Goal: Information Seeking & Learning: Learn about a topic

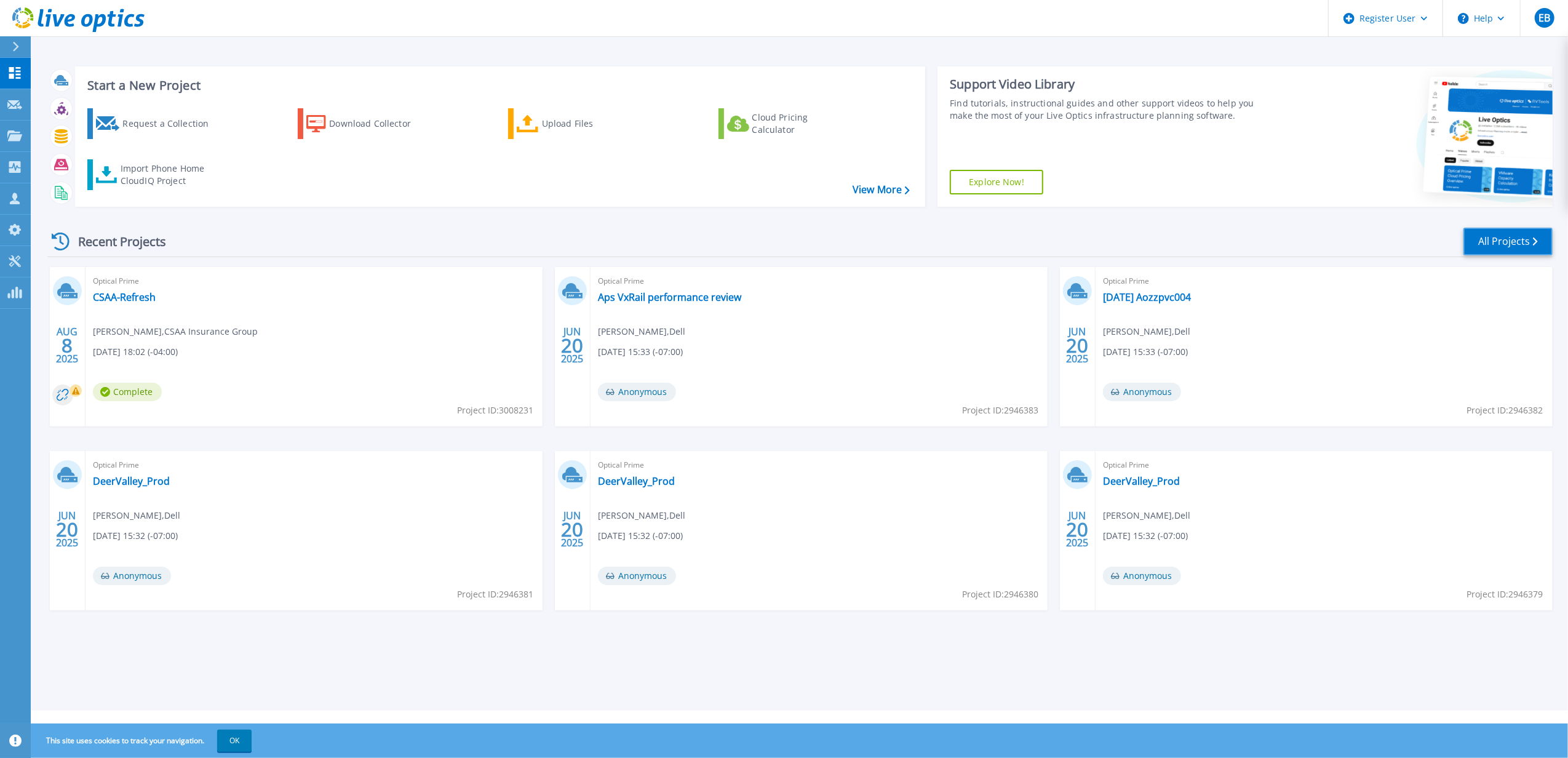
click at [1506, 243] on link "All Projects" at bounding box center [1507, 241] width 89 height 27
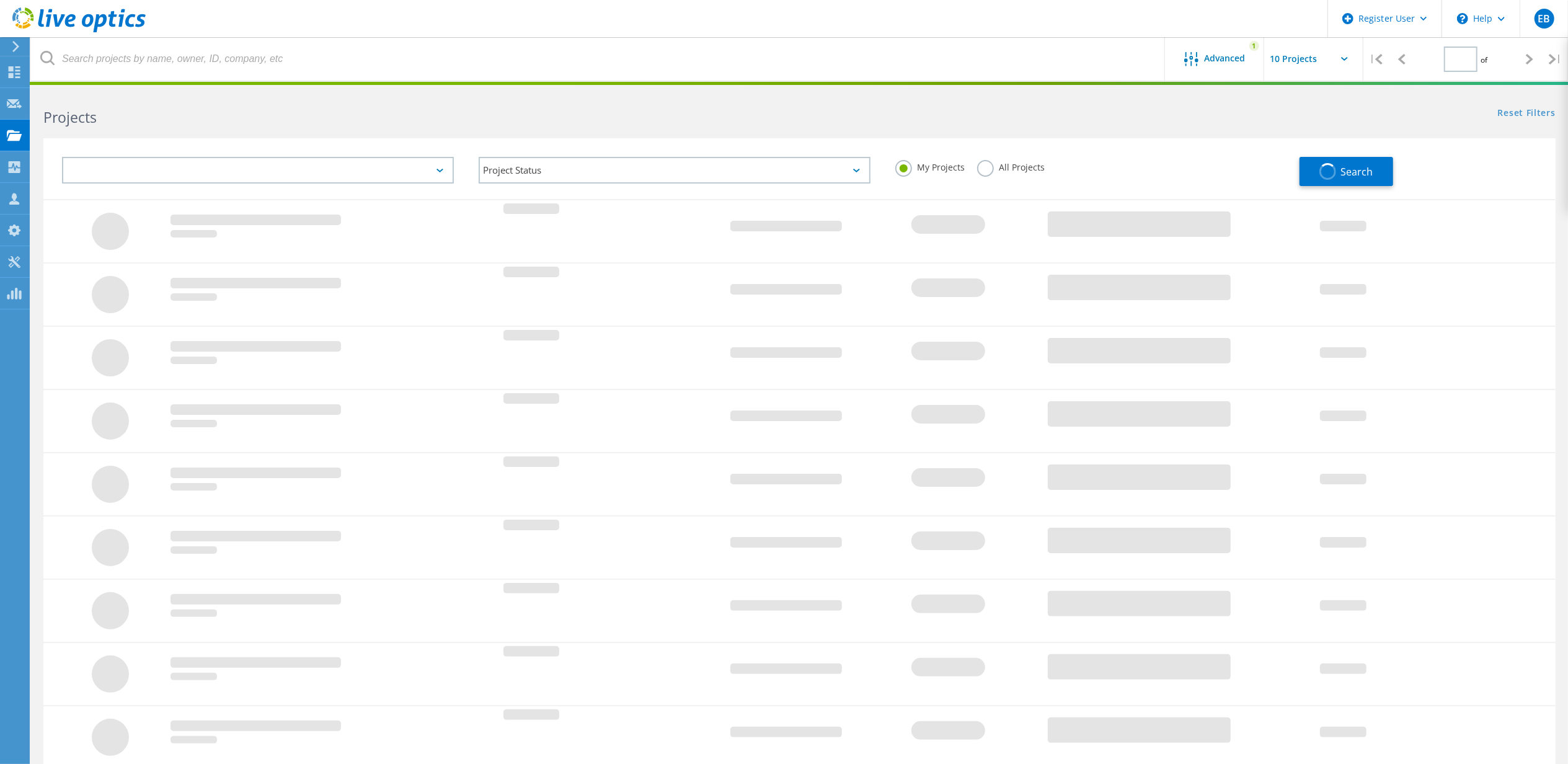
type input "1"
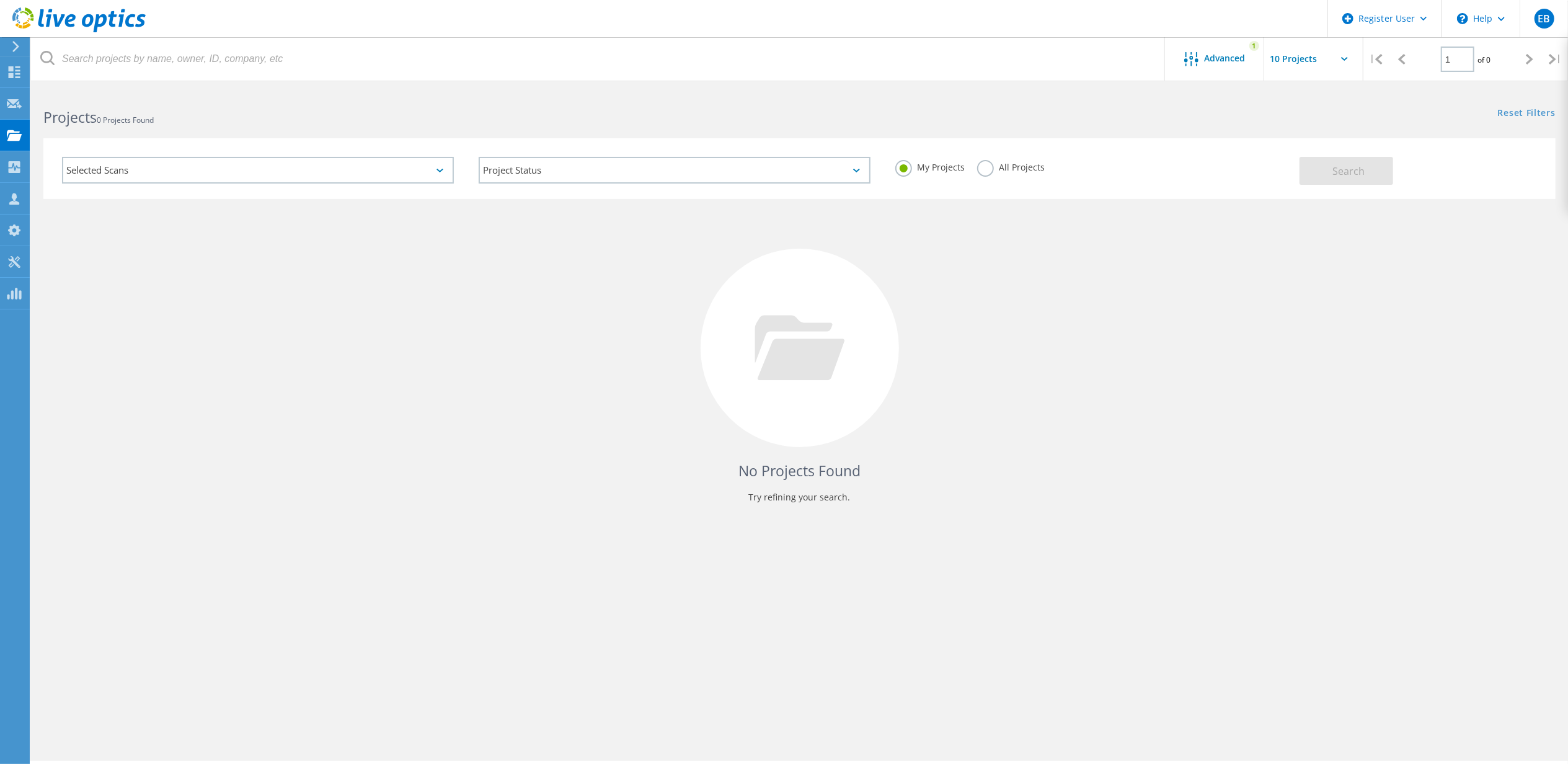
click at [981, 169] on label "All Projects" at bounding box center [1011, 165] width 68 height 12
click at [0, 0] on input "All Projects" at bounding box center [0, 0] width 0 height 0
click at [1347, 177] on span "Search" at bounding box center [1348, 171] width 32 height 13
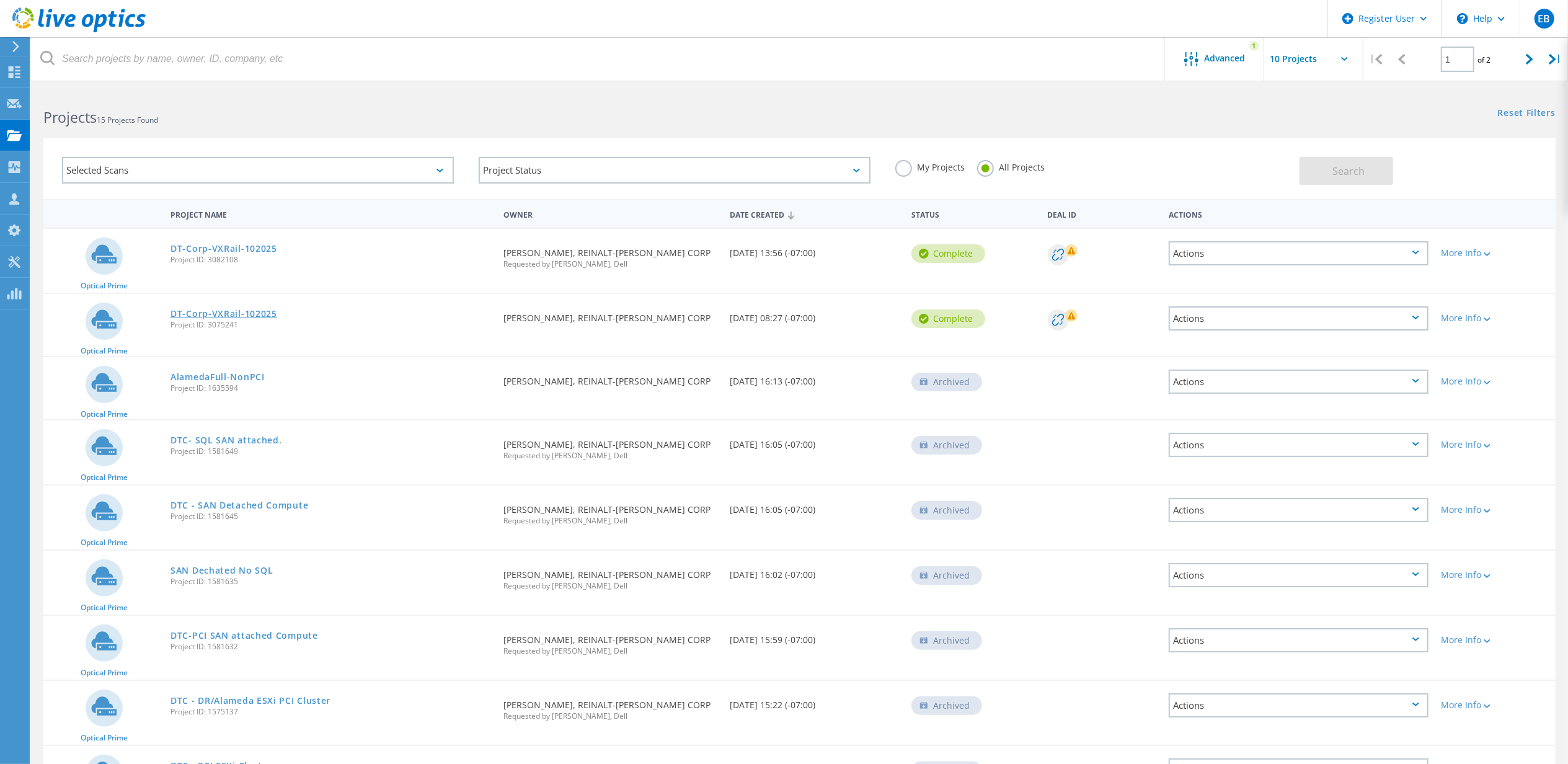
click at [213, 310] on link "DT-Corp-VXRail-102025" at bounding box center [224, 314] width 107 height 9
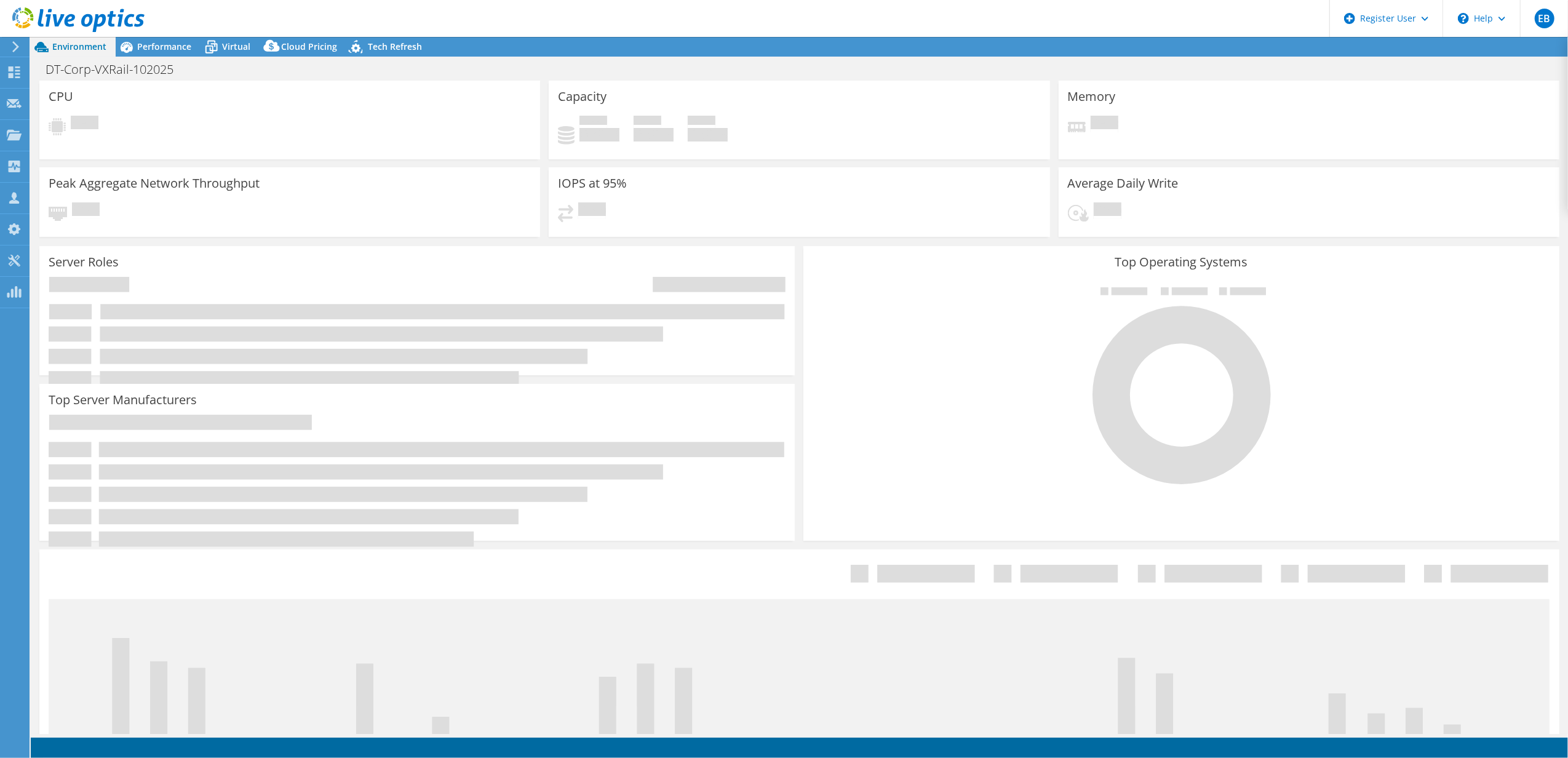
select select "USD"
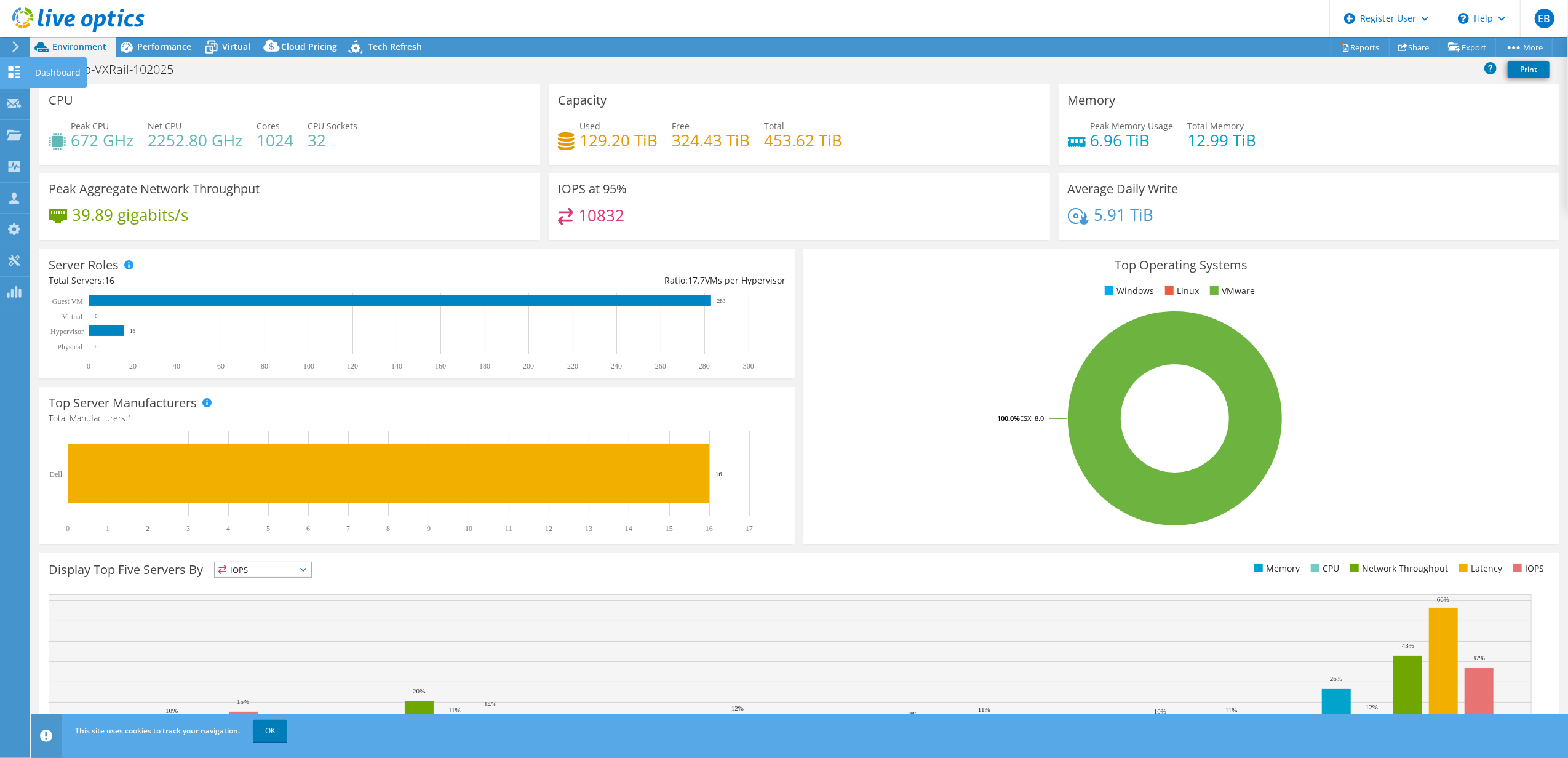
click at [53, 72] on div "Dashboard" at bounding box center [58, 72] width 58 height 31
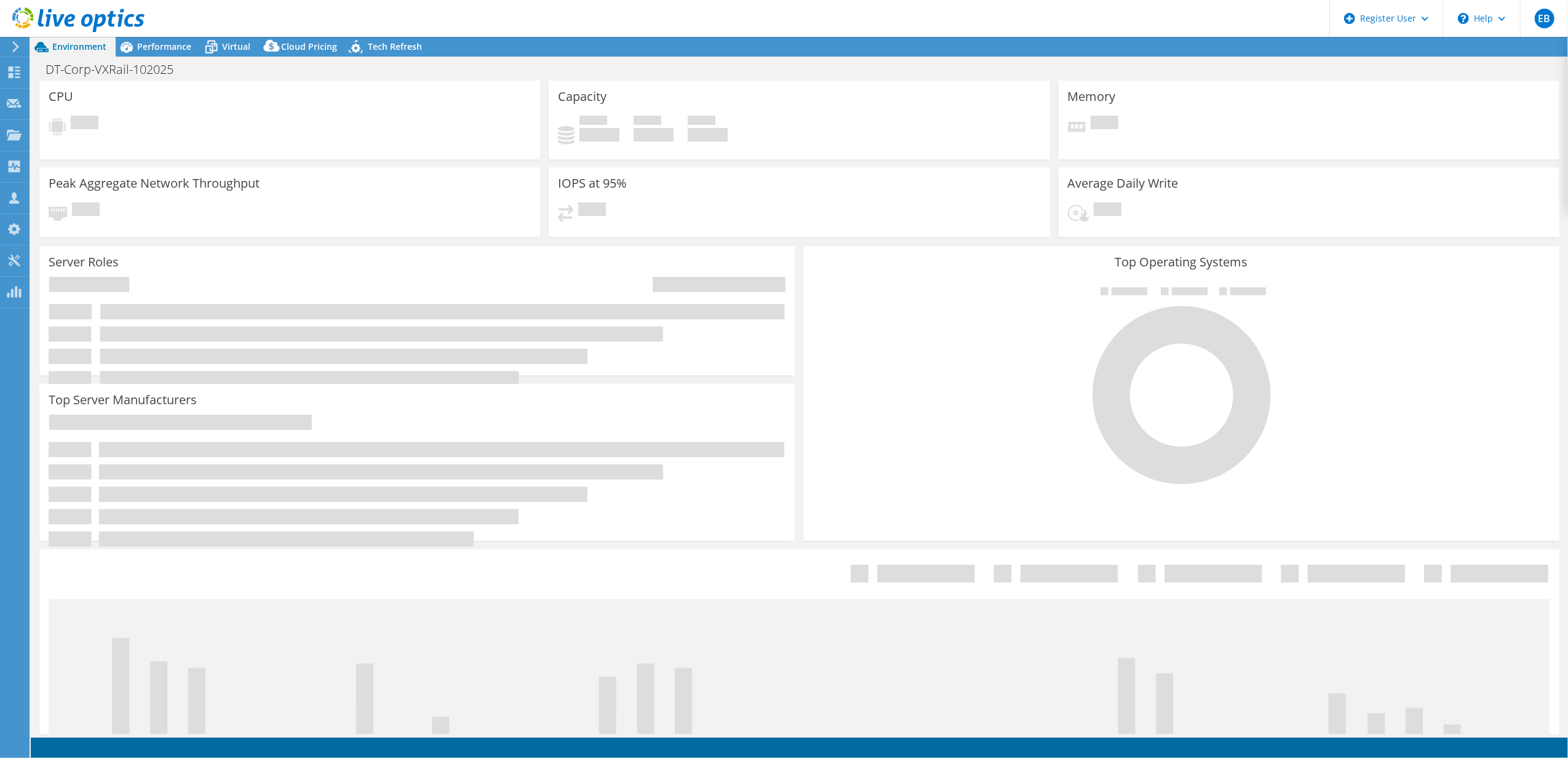
select select "USD"
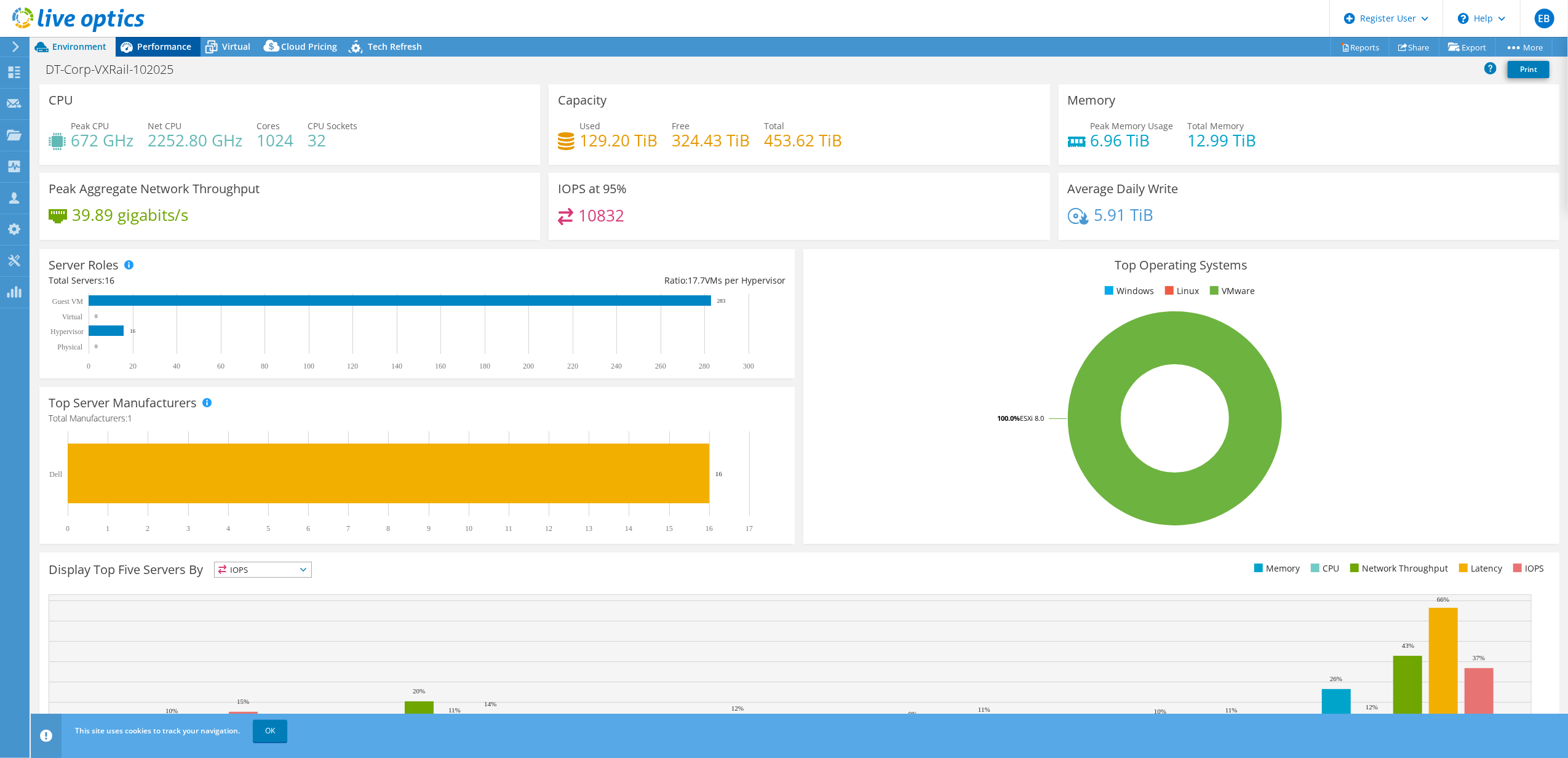
click at [144, 44] on span "Performance" at bounding box center [163, 46] width 54 height 11
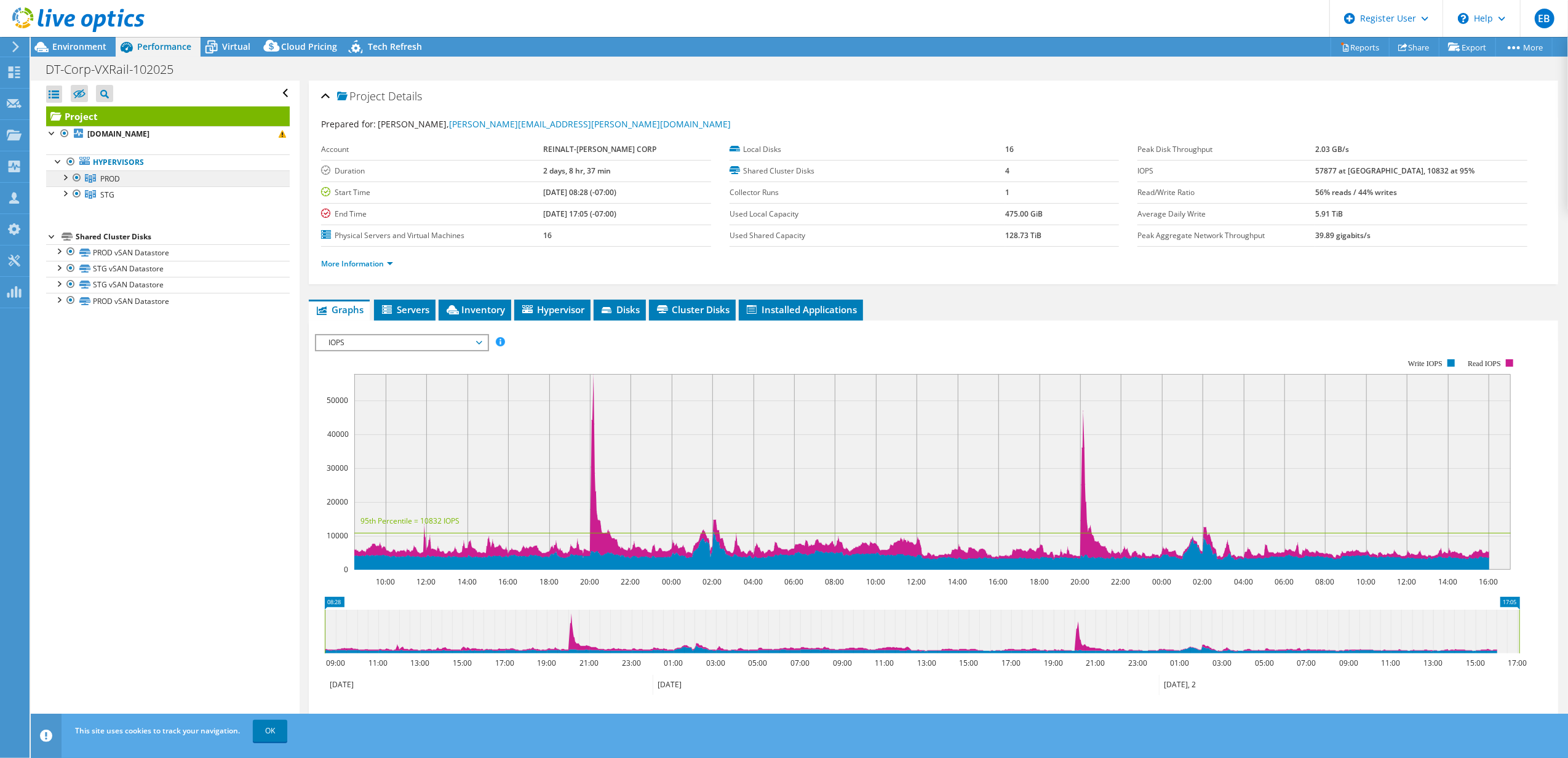
click at [102, 177] on span "PROD" at bounding box center [110, 179] width 19 height 11
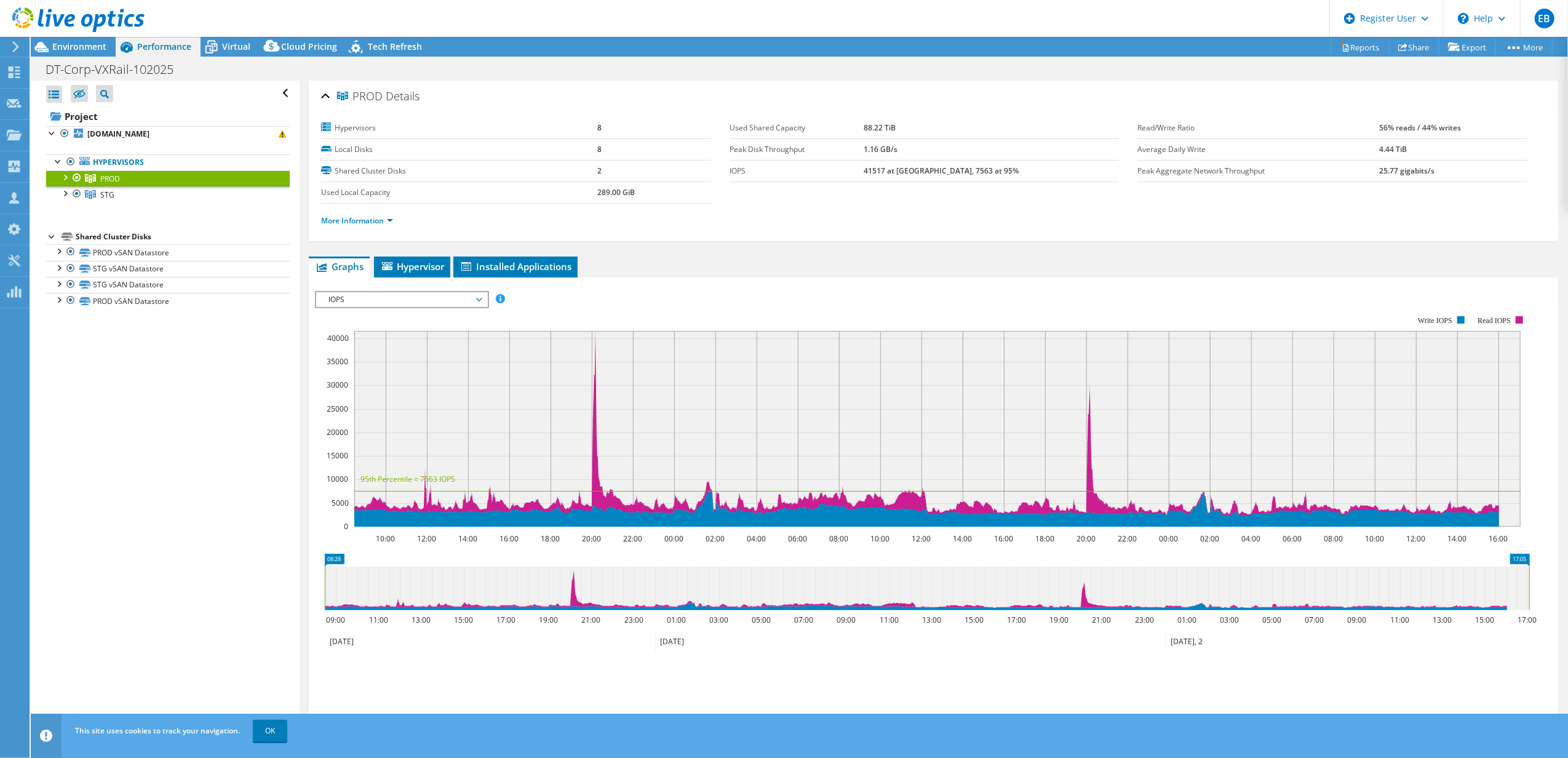
click at [67, 178] on div at bounding box center [64, 176] width 12 height 12
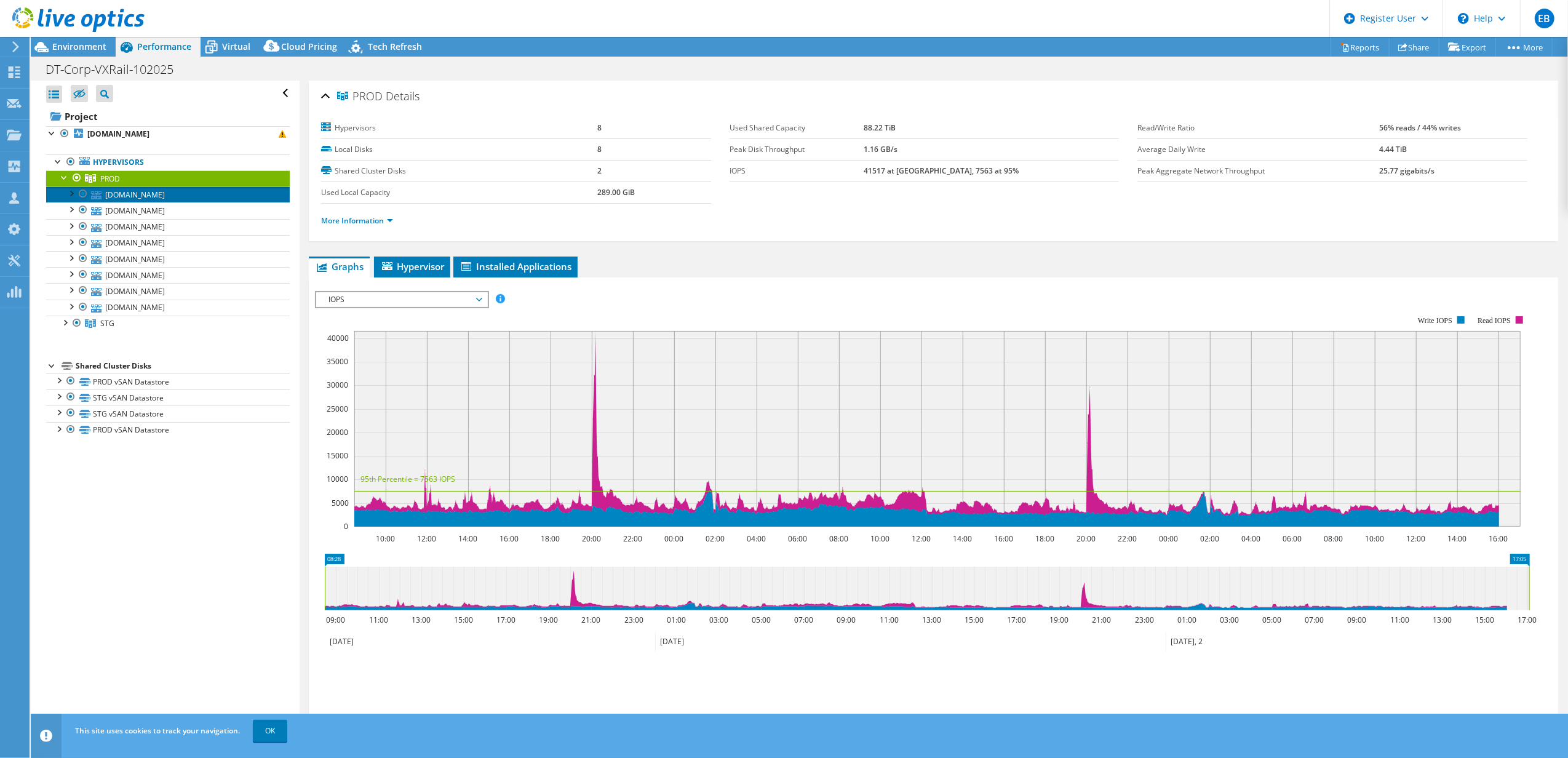
click at [106, 192] on link "[DOMAIN_NAME]" at bounding box center [168, 194] width 244 height 16
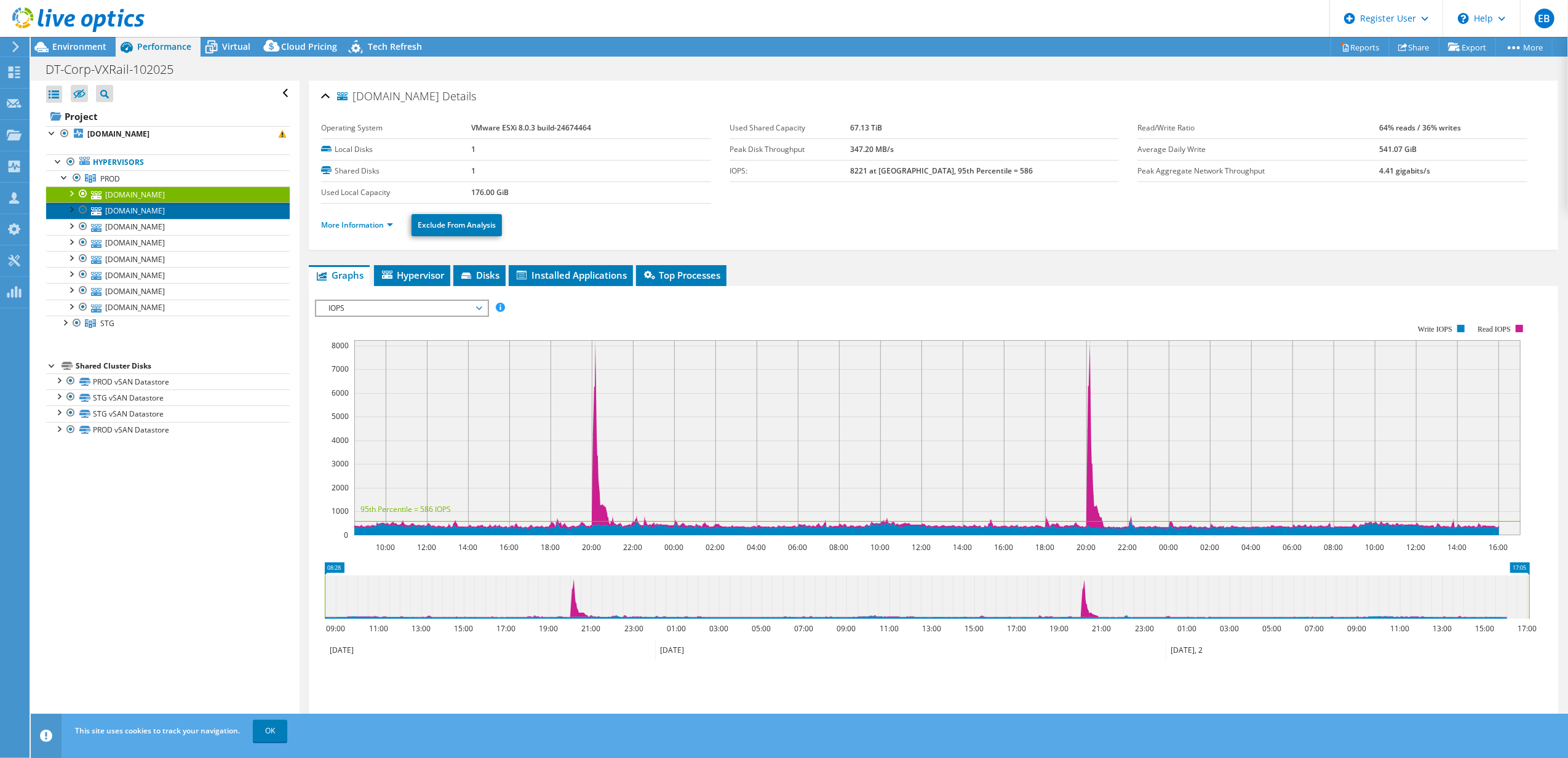
click at [107, 207] on link "[DOMAIN_NAME]" at bounding box center [168, 210] width 244 height 16
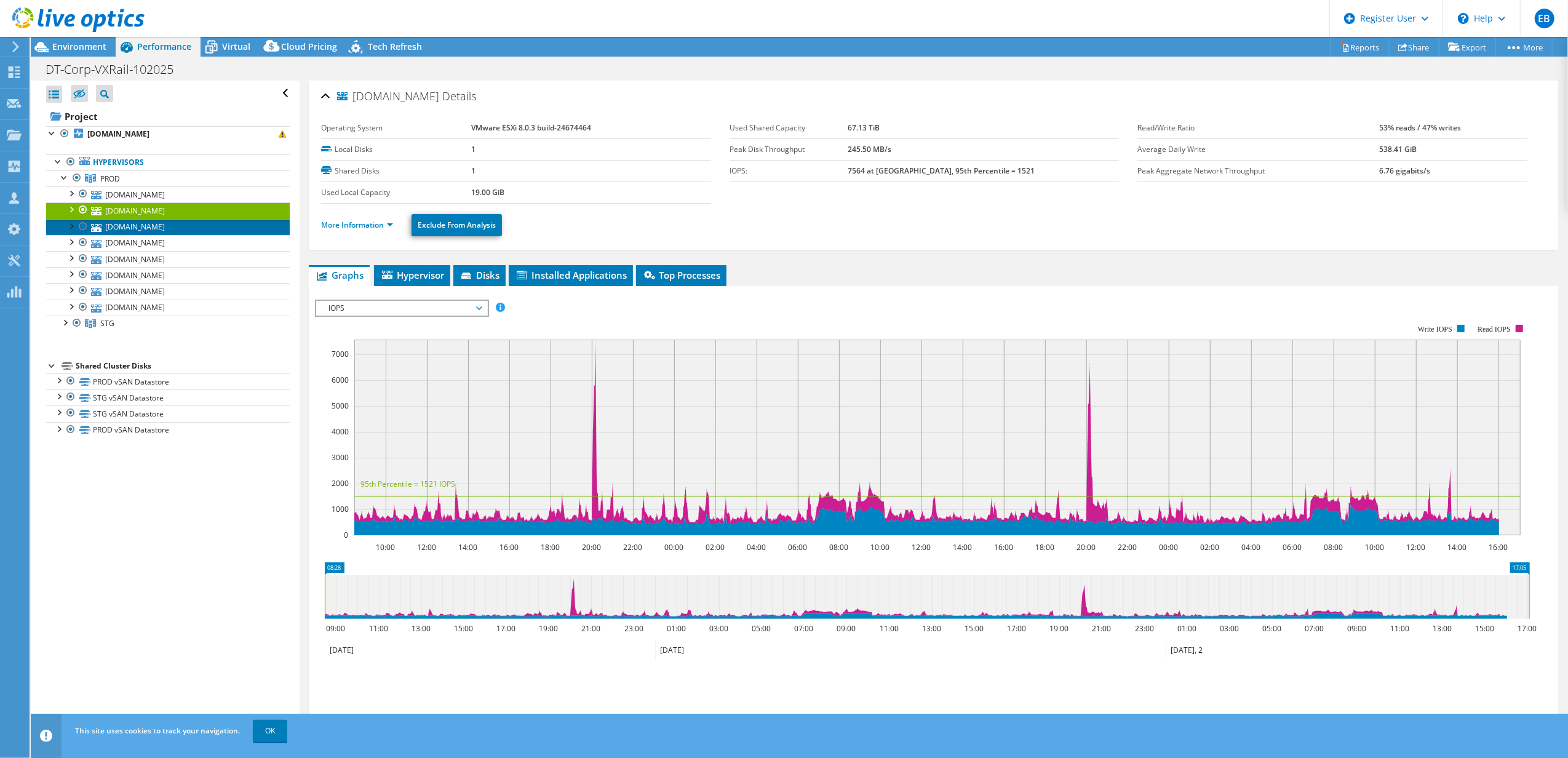
click at [125, 227] on link "[DOMAIN_NAME]" at bounding box center [168, 227] width 244 height 16
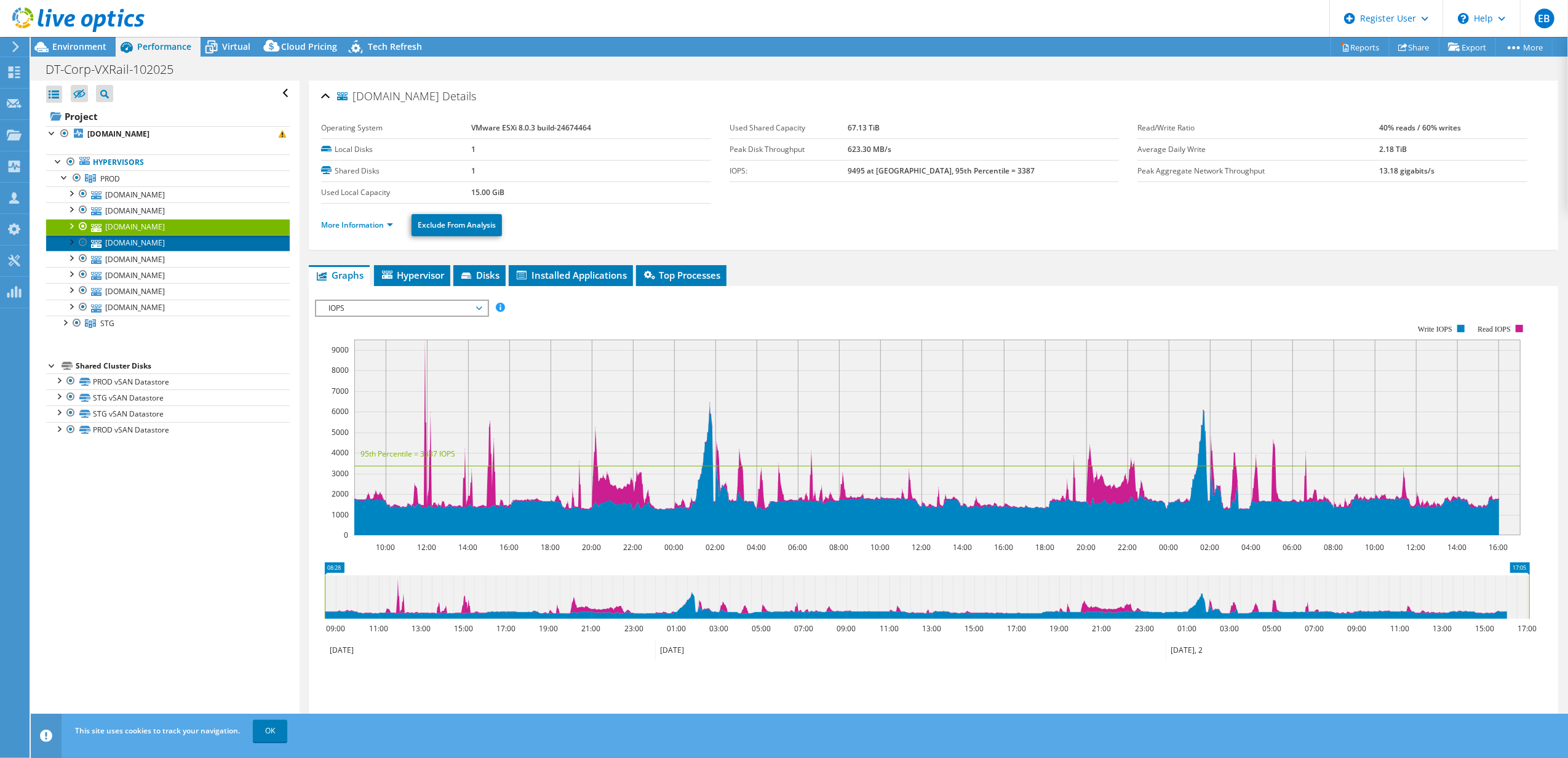
click at [135, 246] on link "[DOMAIN_NAME]" at bounding box center [168, 243] width 244 height 16
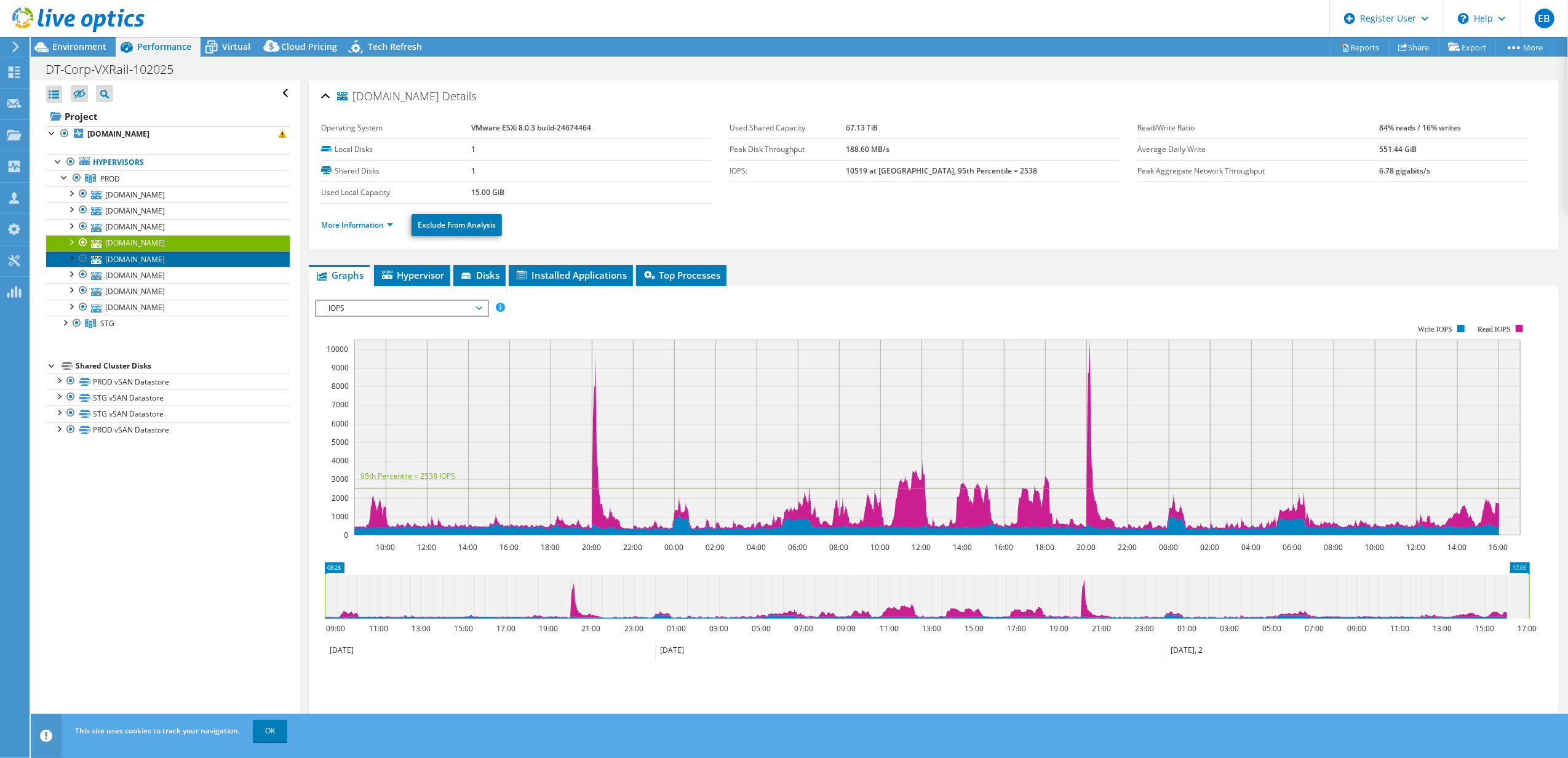
click at [154, 259] on link "[DOMAIN_NAME]" at bounding box center [168, 259] width 244 height 16
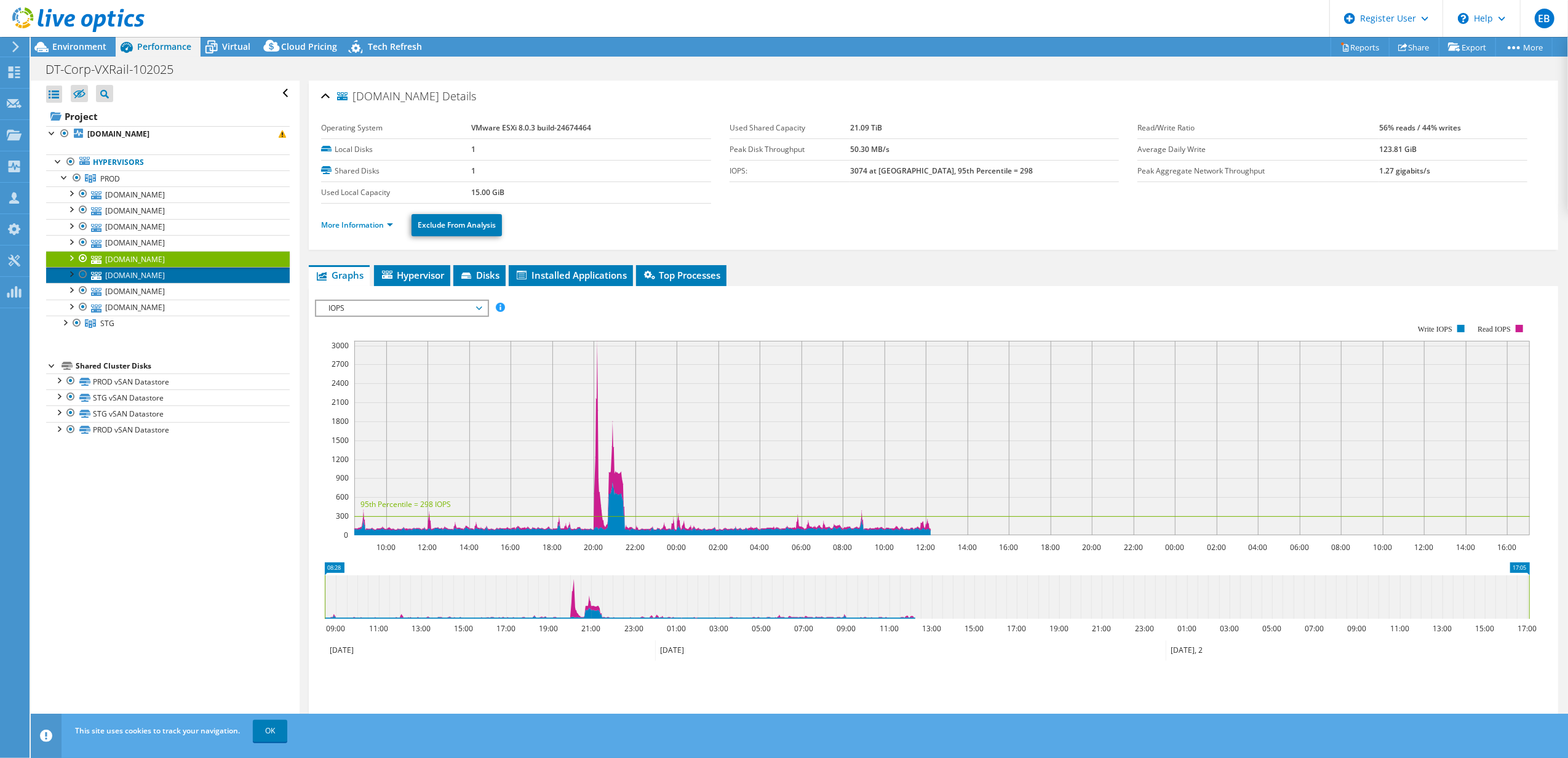
click at [153, 276] on link "[DOMAIN_NAME]" at bounding box center [168, 275] width 244 height 16
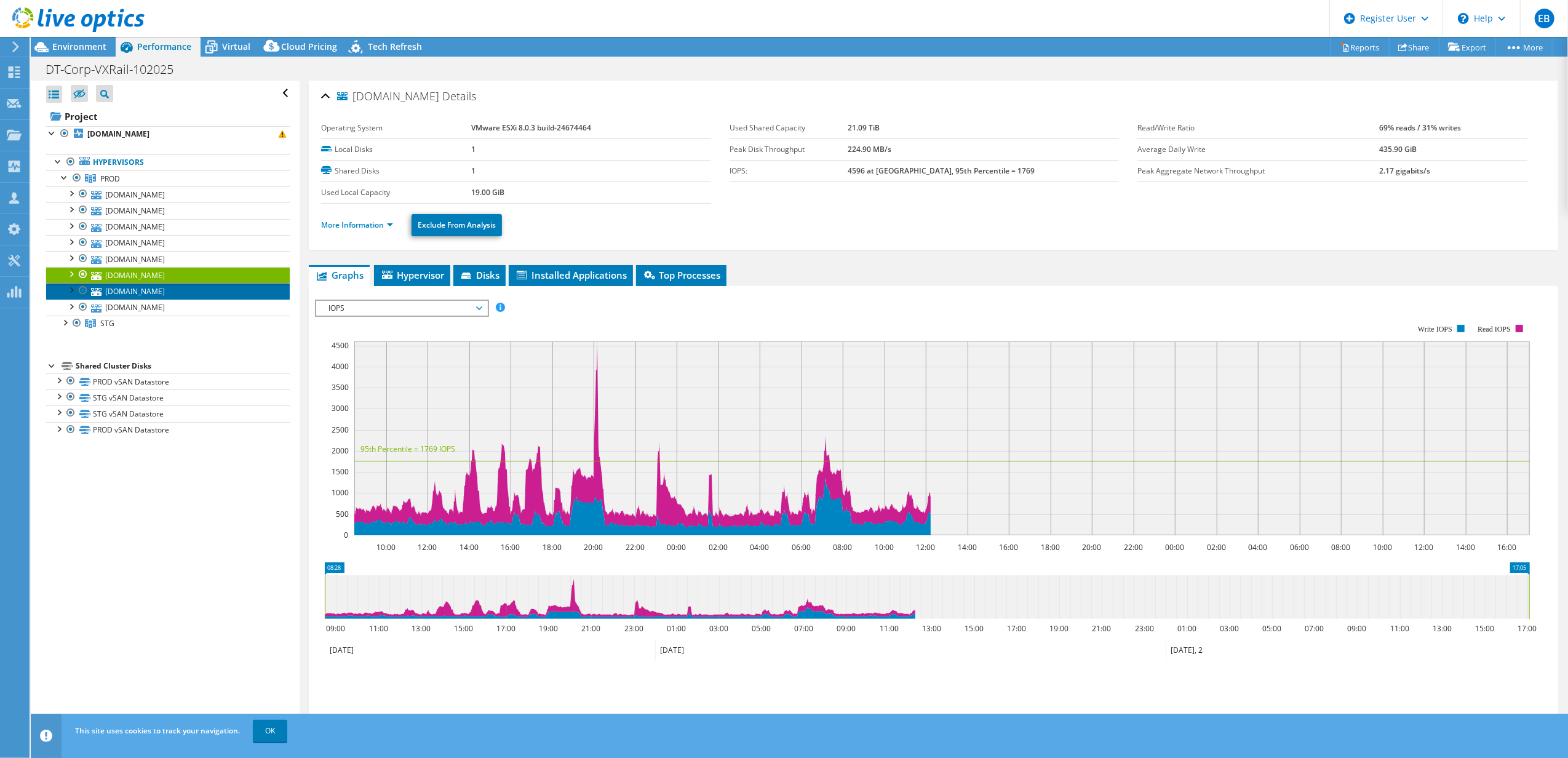
click at [154, 293] on link "[DOMAIN_NAME]" at bounding box center [168, 291] width 244 height 16
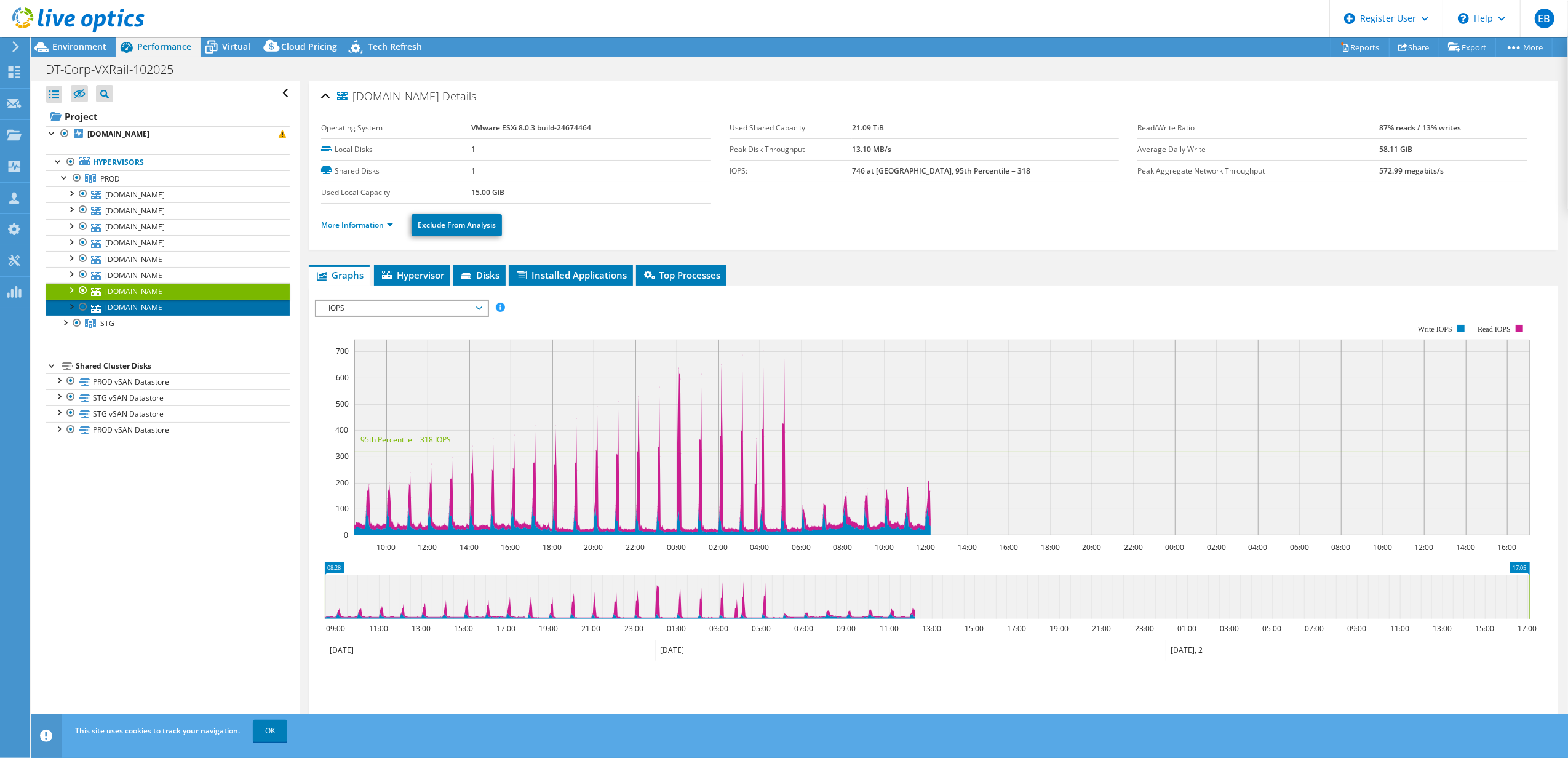
click at [151, 311] on link "[DOMAIN_NAME]" at bounding box center [168, 307] width 244 height 16
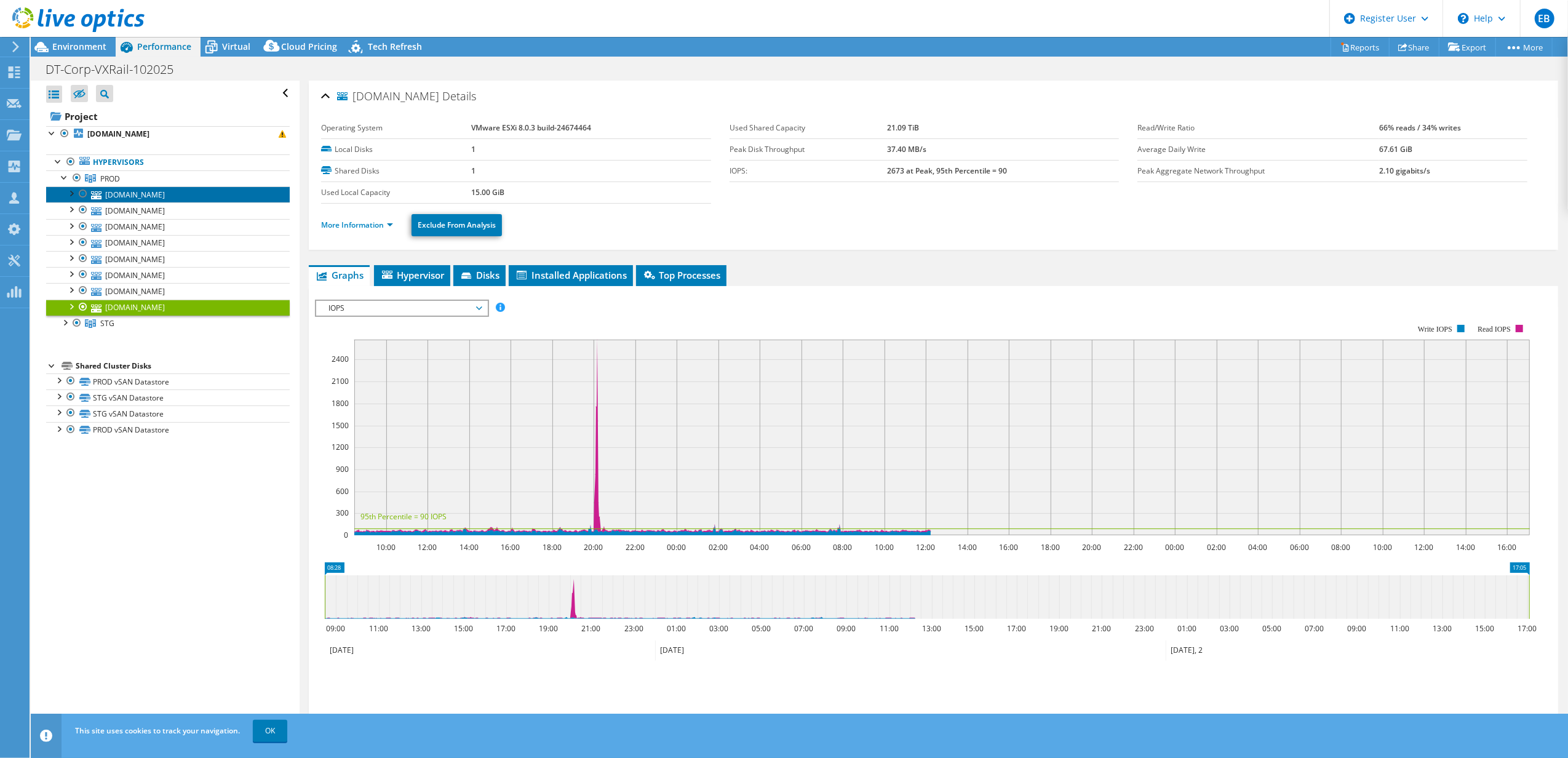
click at [151, 192] on link "[DOMAIN_NAME]" at bounding box center [168, 194] width 244 height 16
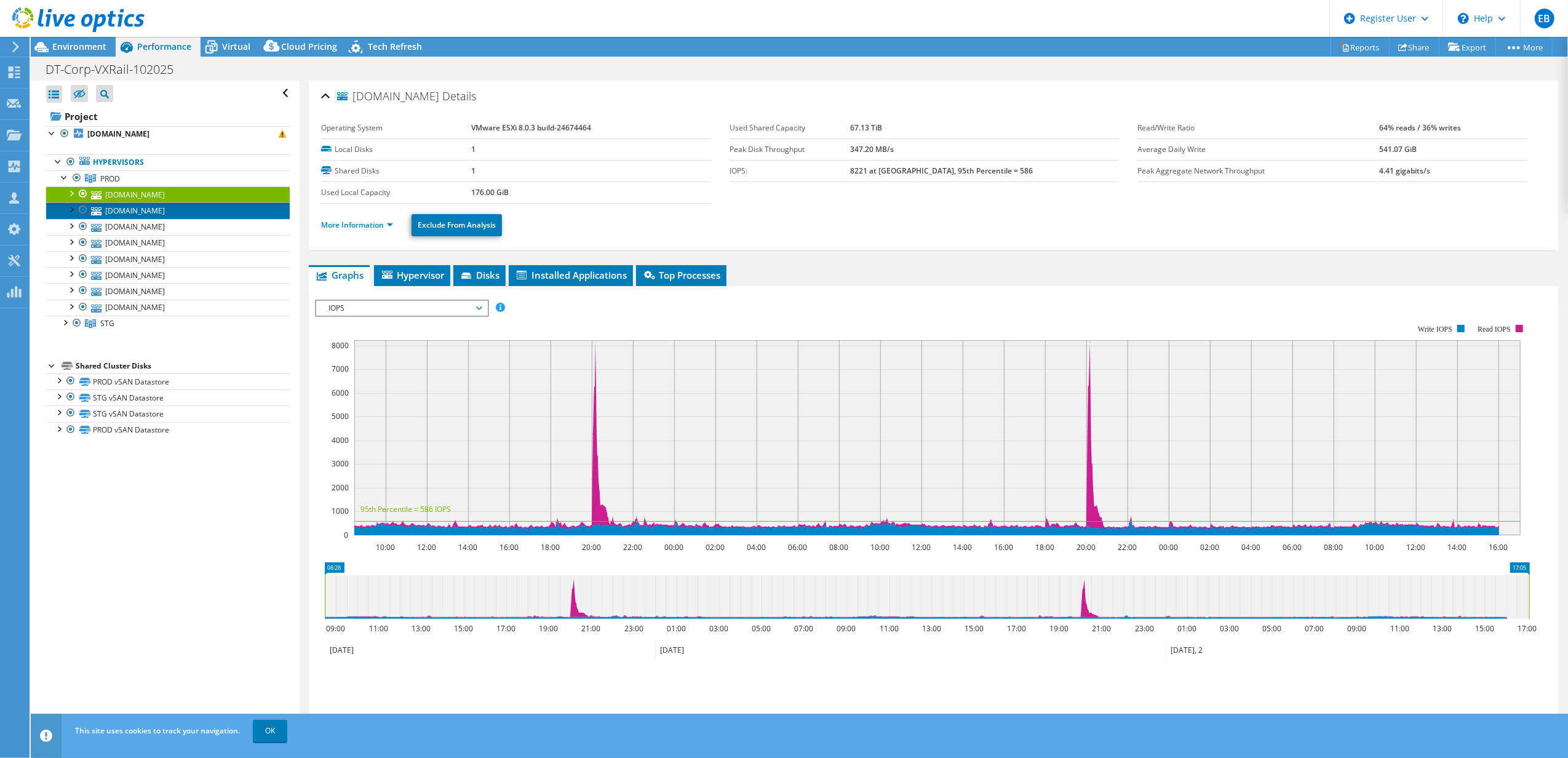
click at [131, 210] on link "[DOMAIN_NAME]" at bounding box center [168, 210] width 244 height 16
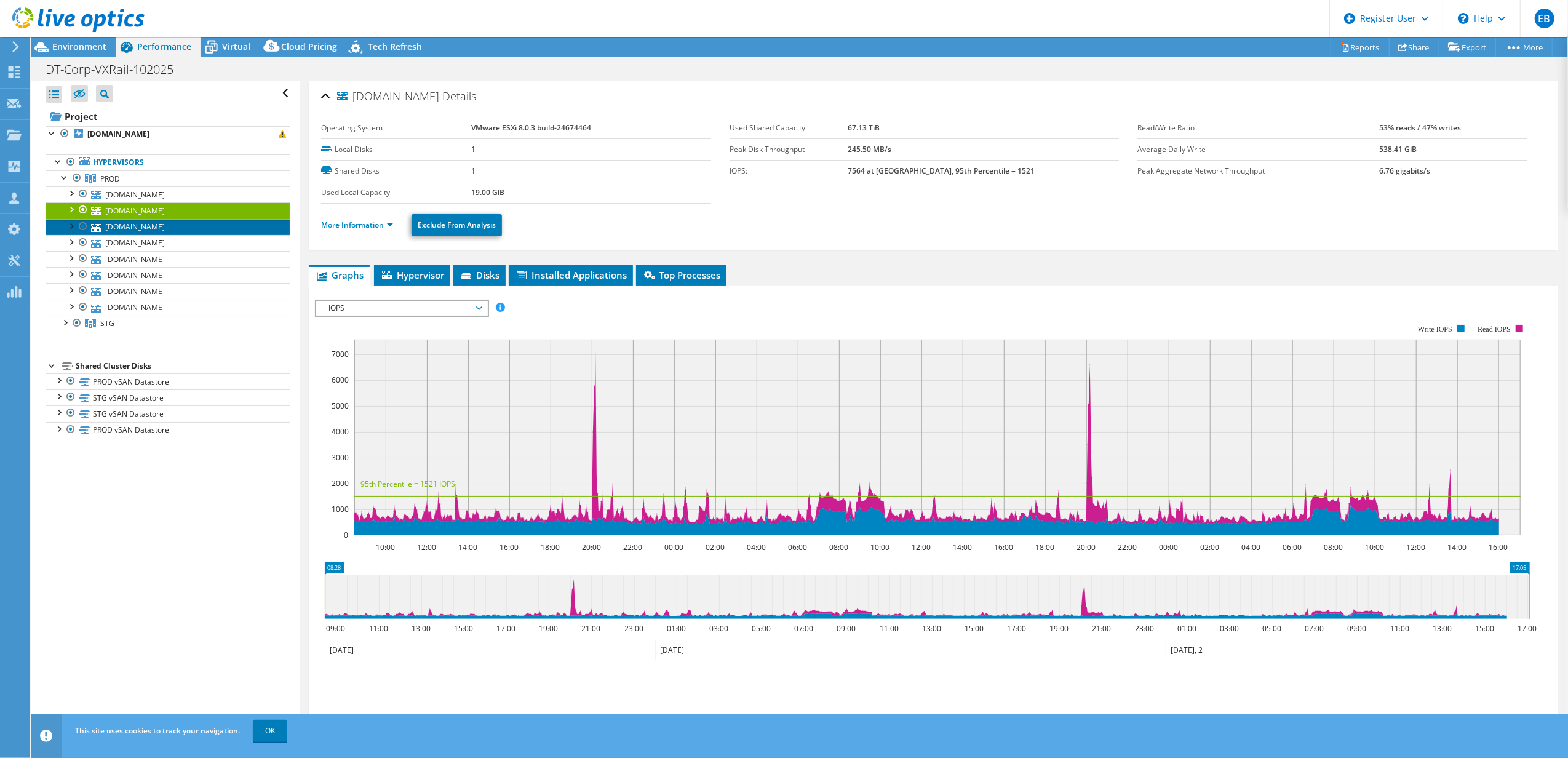
click at [124, 227] on link "[DOMAIN_NAME]" at bounding box center [168, 227] width 244 height 16
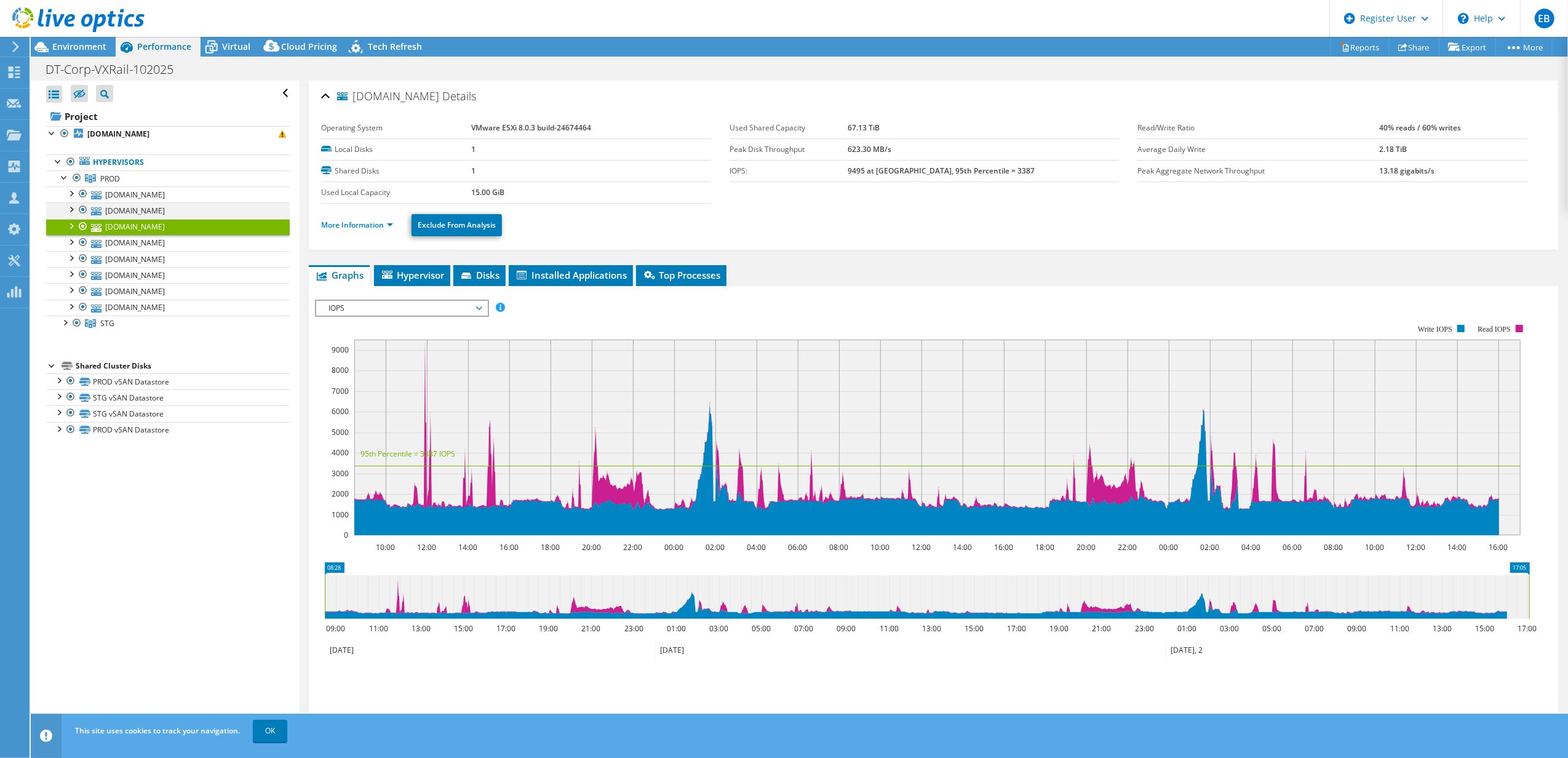
click at [66, 206] on div at bounding box center [71, 208] width 12 height 12
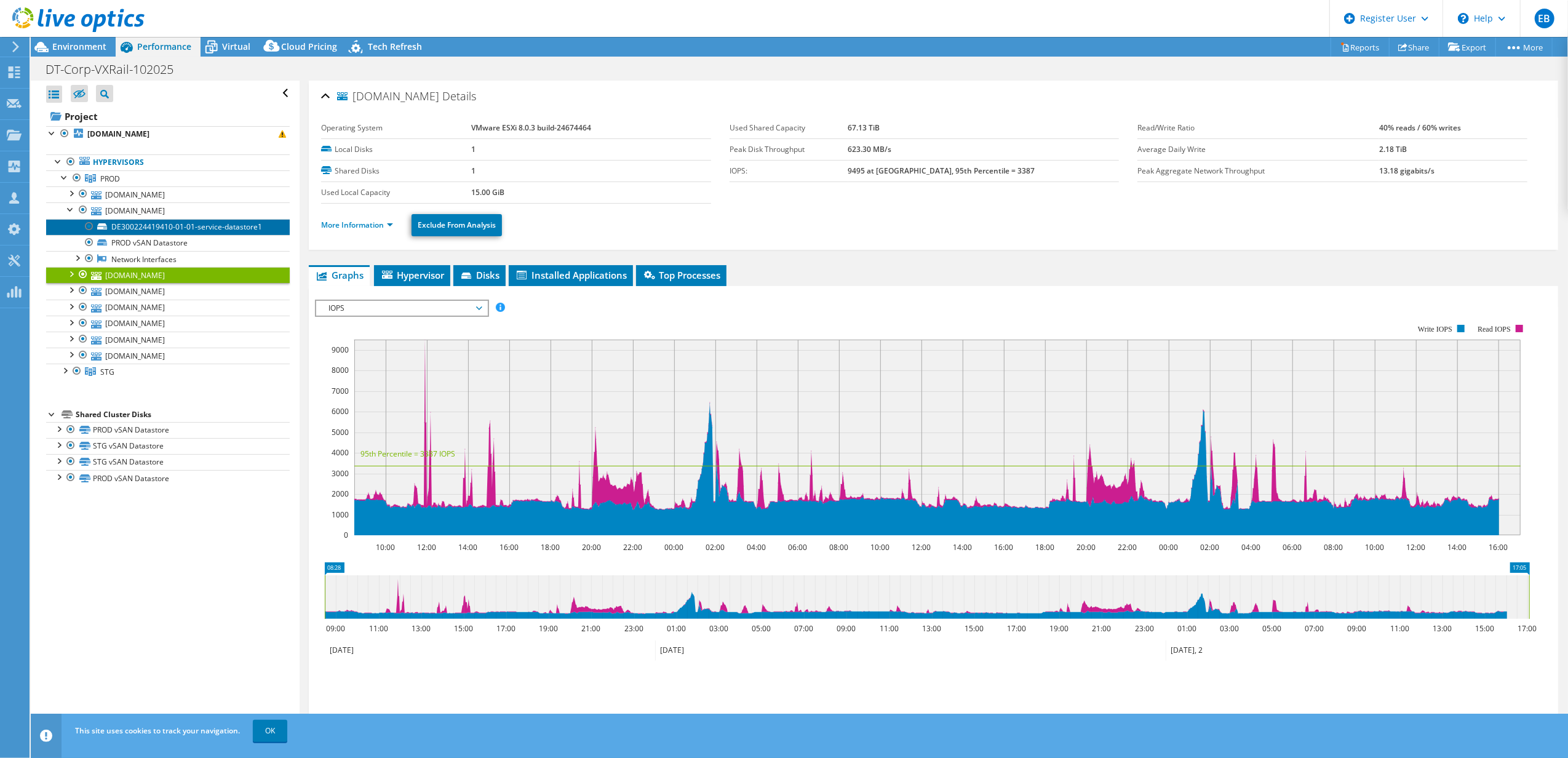
click at [115, 224] on link "DE300224419410-01-01-service-datastore1" at bounding box center [168, 227] width 244 height 16
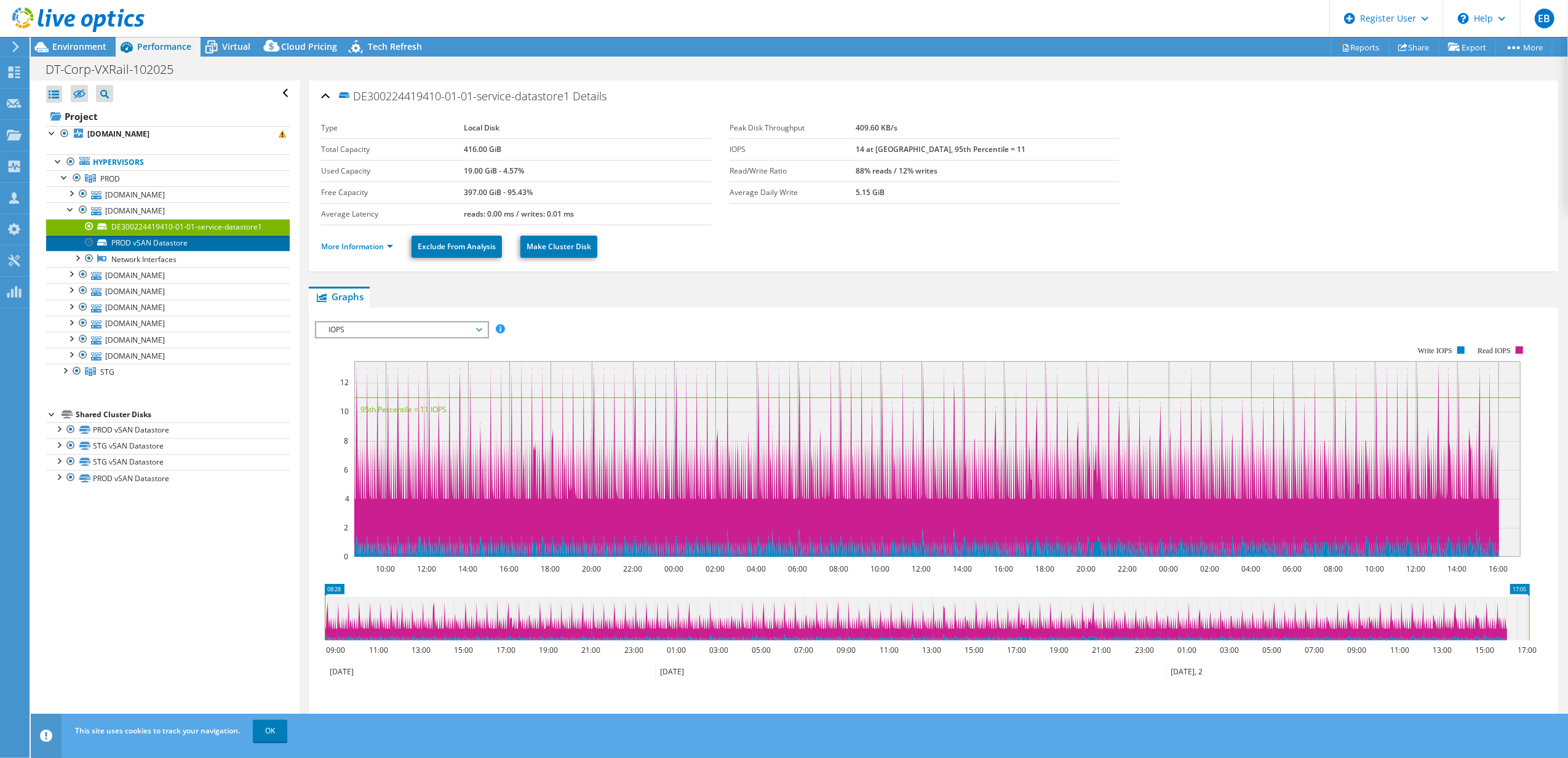
click at [123, 244] on link "PROD vSAN Datastore" at bounding box center [168, 243] width 244 height 16
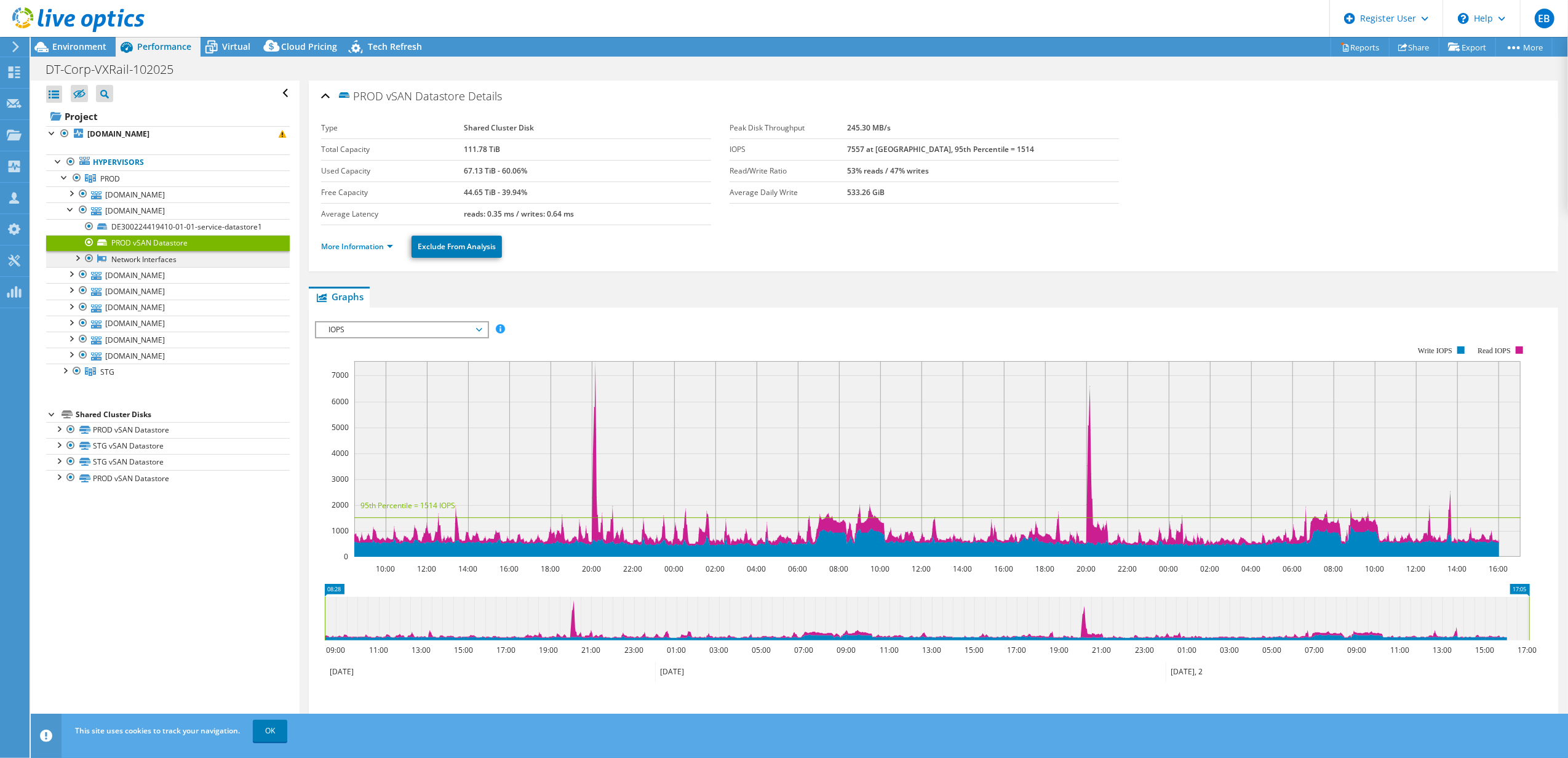
click at [116, 264] on link "Network Interfaces" at bounding box center [168, 259] width 244 height 16
click at [76, 259] on div at bounding box center [77, 257] width 12 height 12
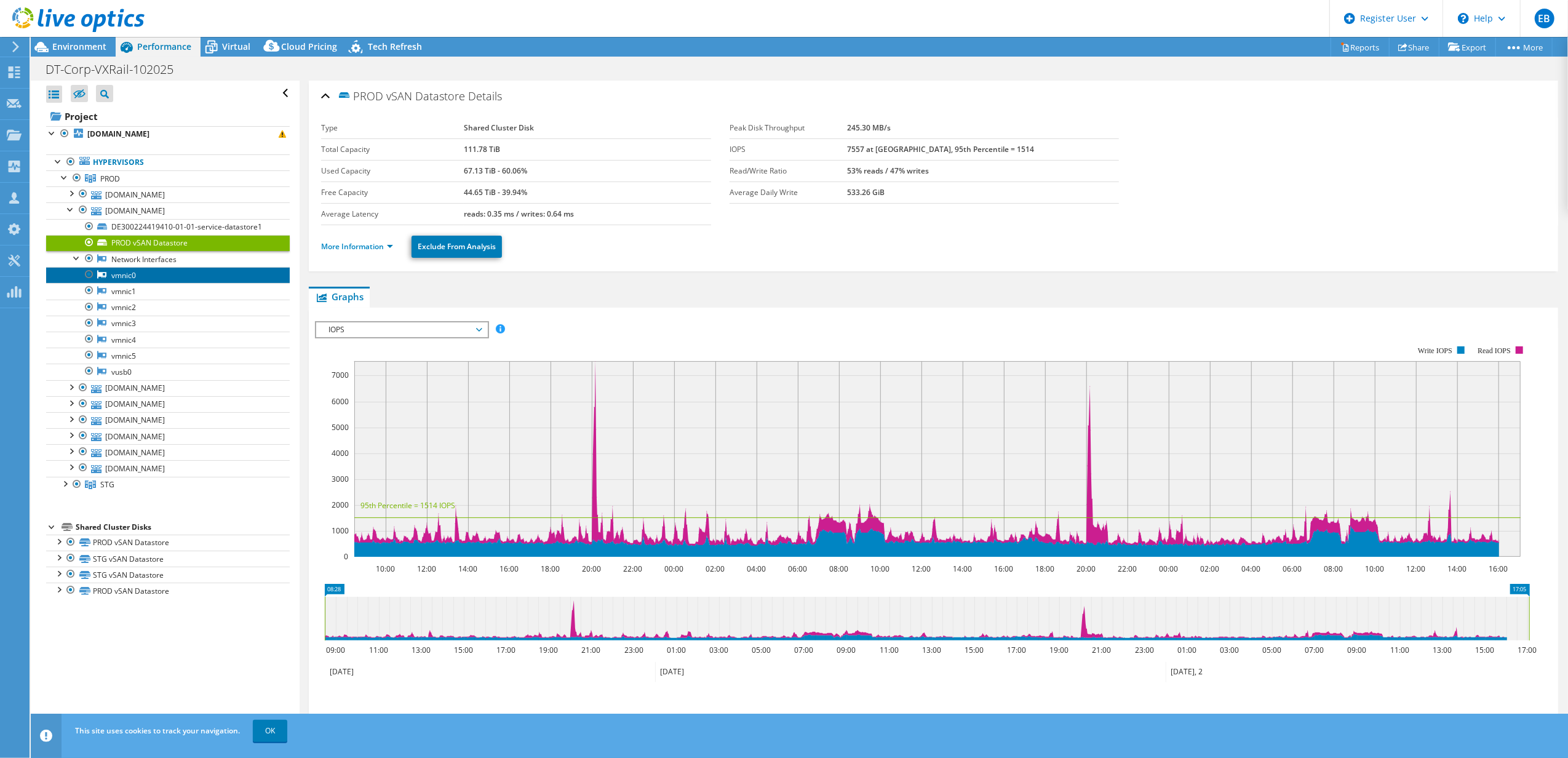
click at [116, 277] on link "vmnic0" at bounding box center [168, 275] width 244 height 16
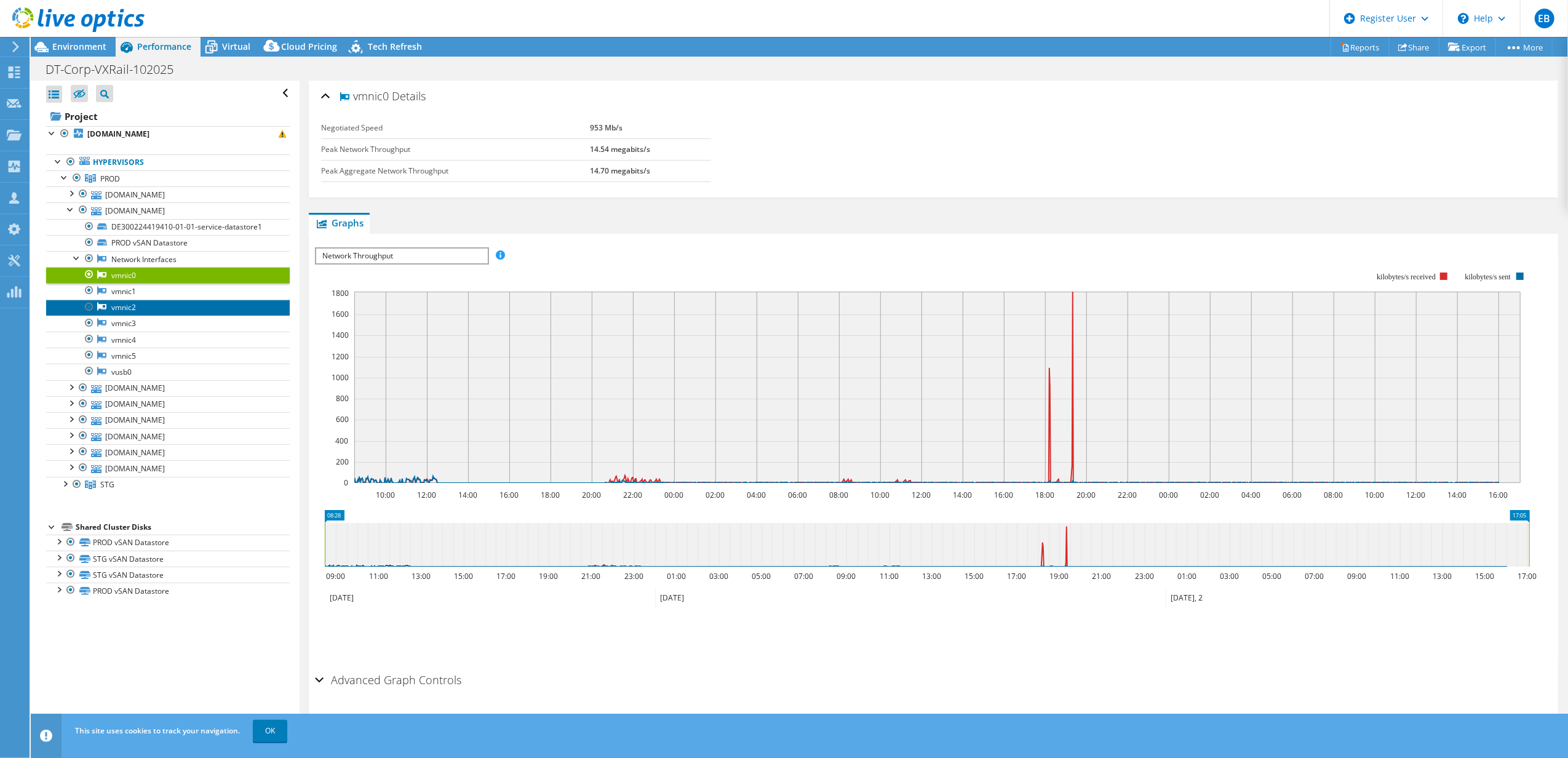
click at [113, 301] on link "vmnic2" at bounding box center [168, 307] width 244 height 16
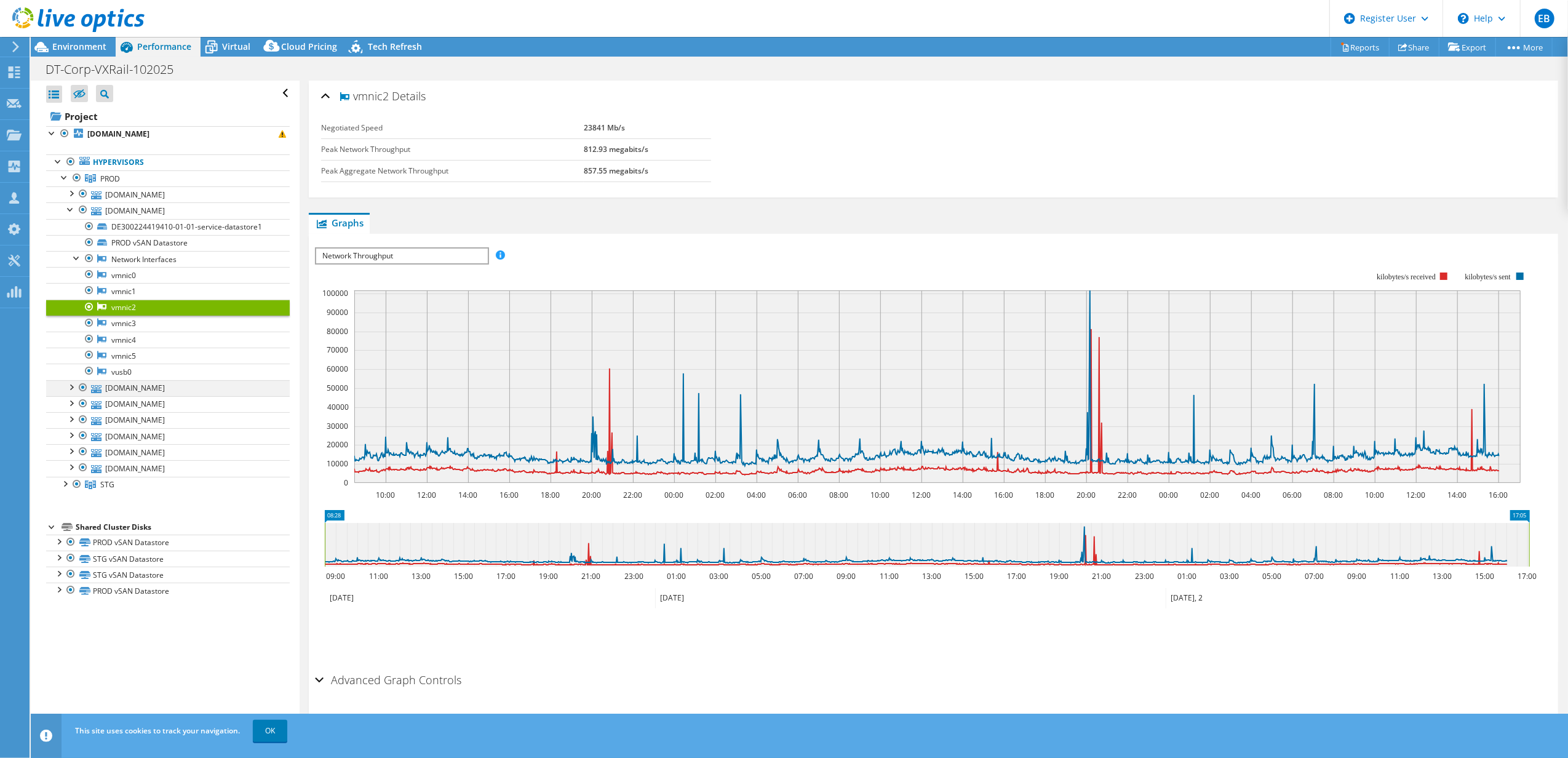
click at [71, 389] on div at bounding box center [71, 387] width 12 height 12
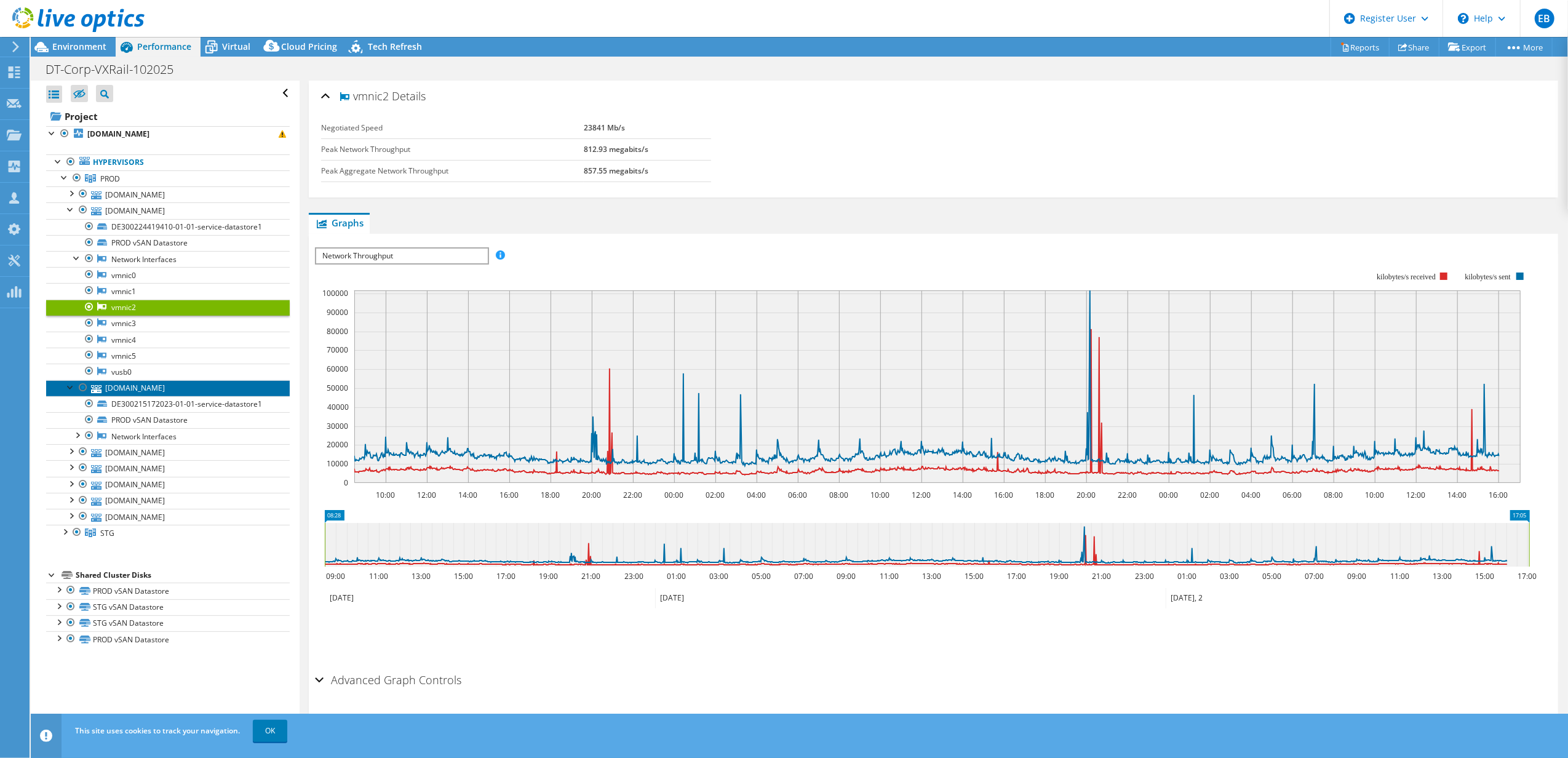
click at [119, 394] on link "[DOMAIN_NAME]" at bounding box center [168, 388] width 244 height 16
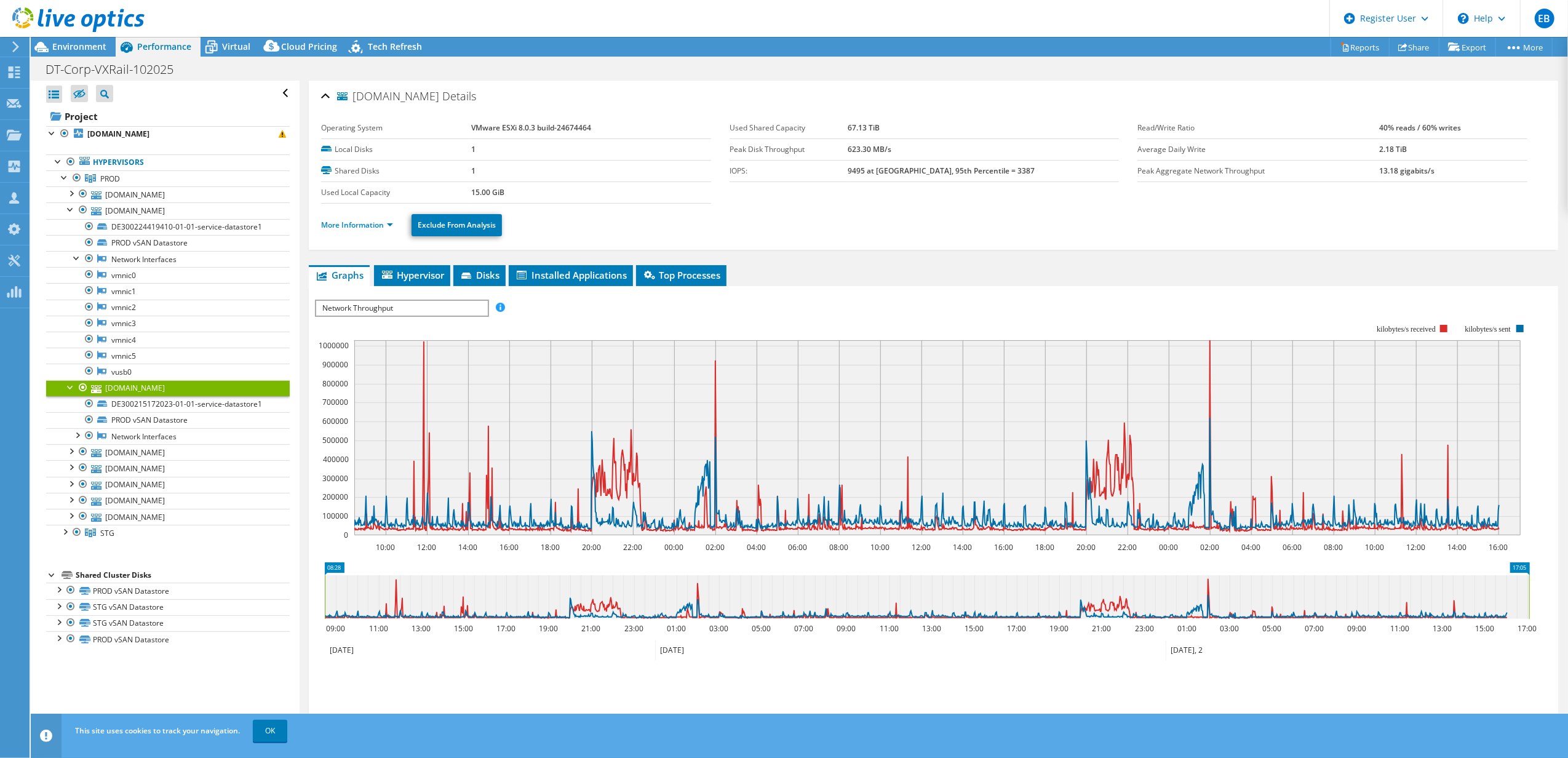
click at [394, 311] on span "Network Throughput" at bounding box center [401, 308] width 170 height 15
click at [334, 334] on li "Queue Depth" at bounding box center [401, 337] width 170 height 15
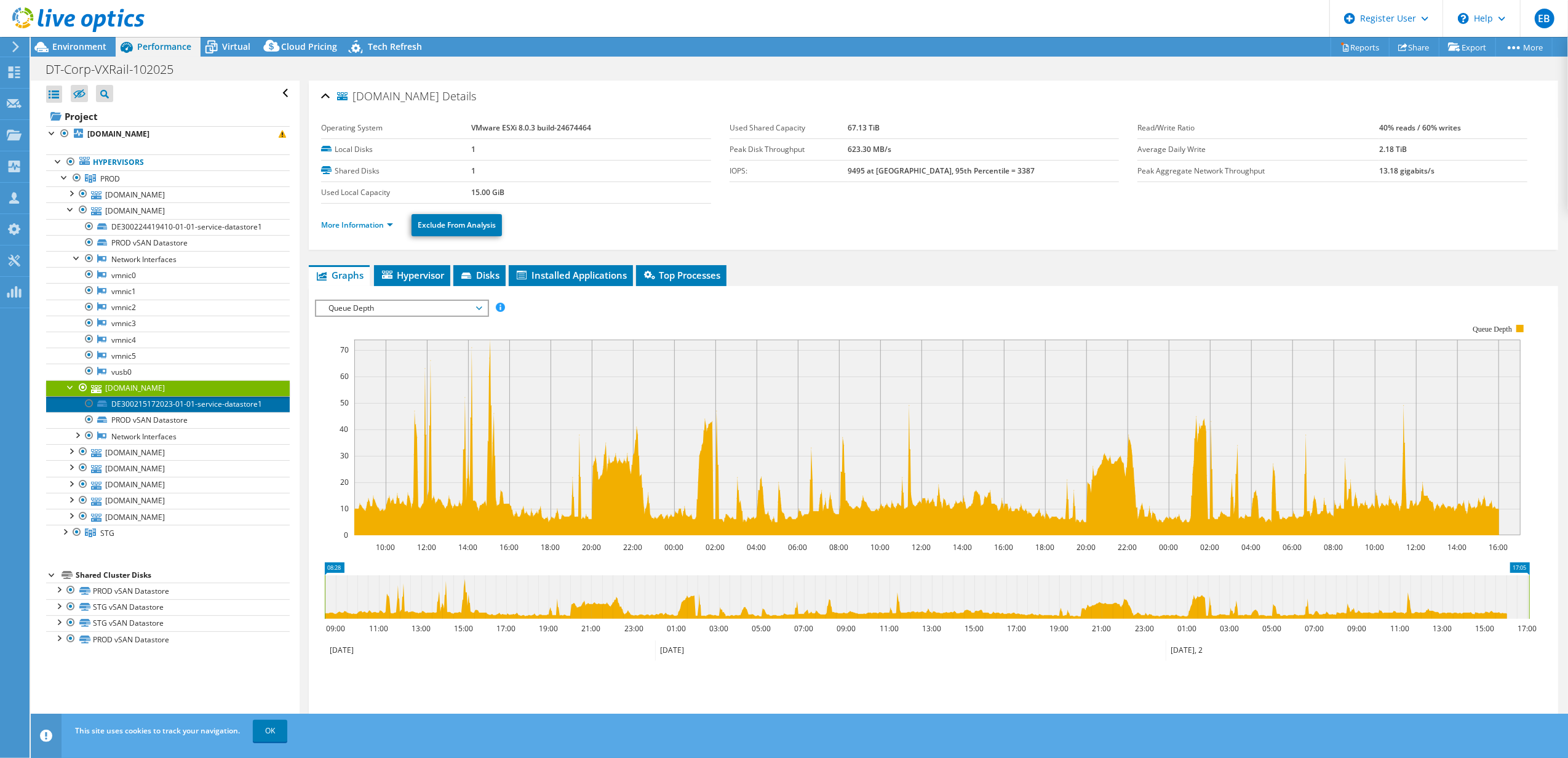
click at [149, 405] on link "DE300215172023-01-01-service-datastore1" at bounding box center [168, 404] width 244 height 16
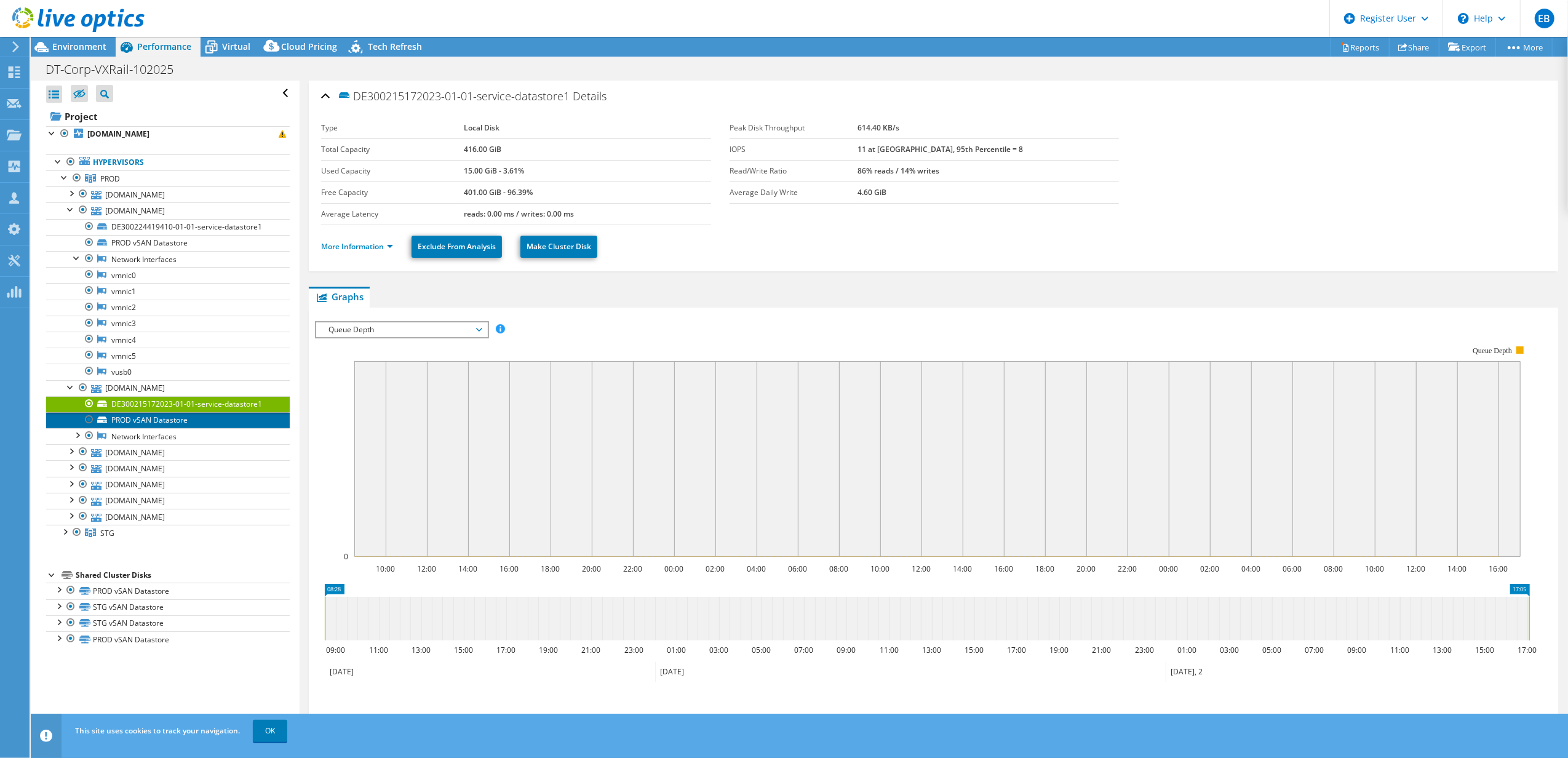
click at [155, 421] on link "PROD vSAN Datastore" at bounding box center [168, 420] width 244 height 16
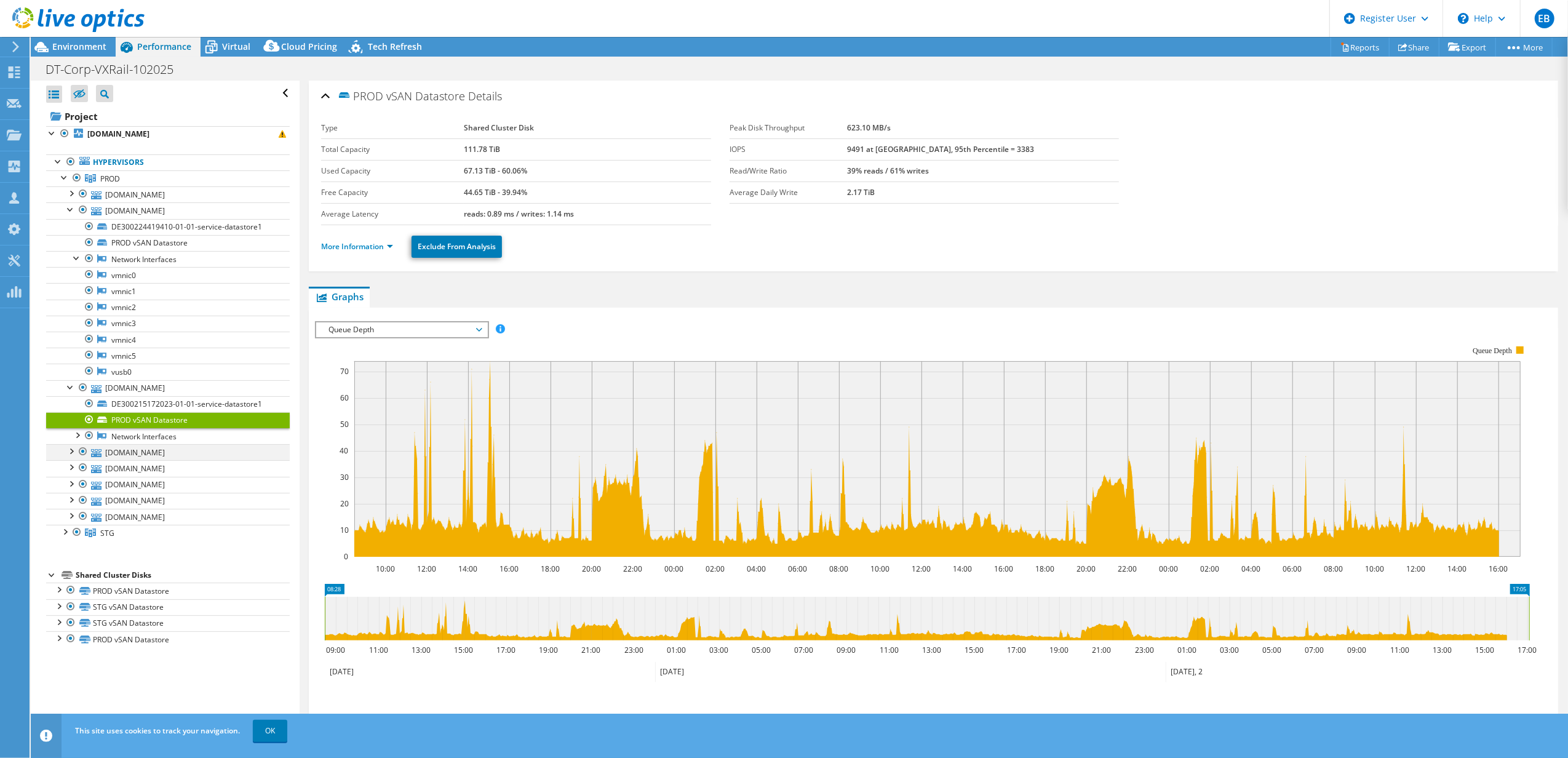
click at [70, 456] on div at bounding box center [71, 450] width 12 height 12
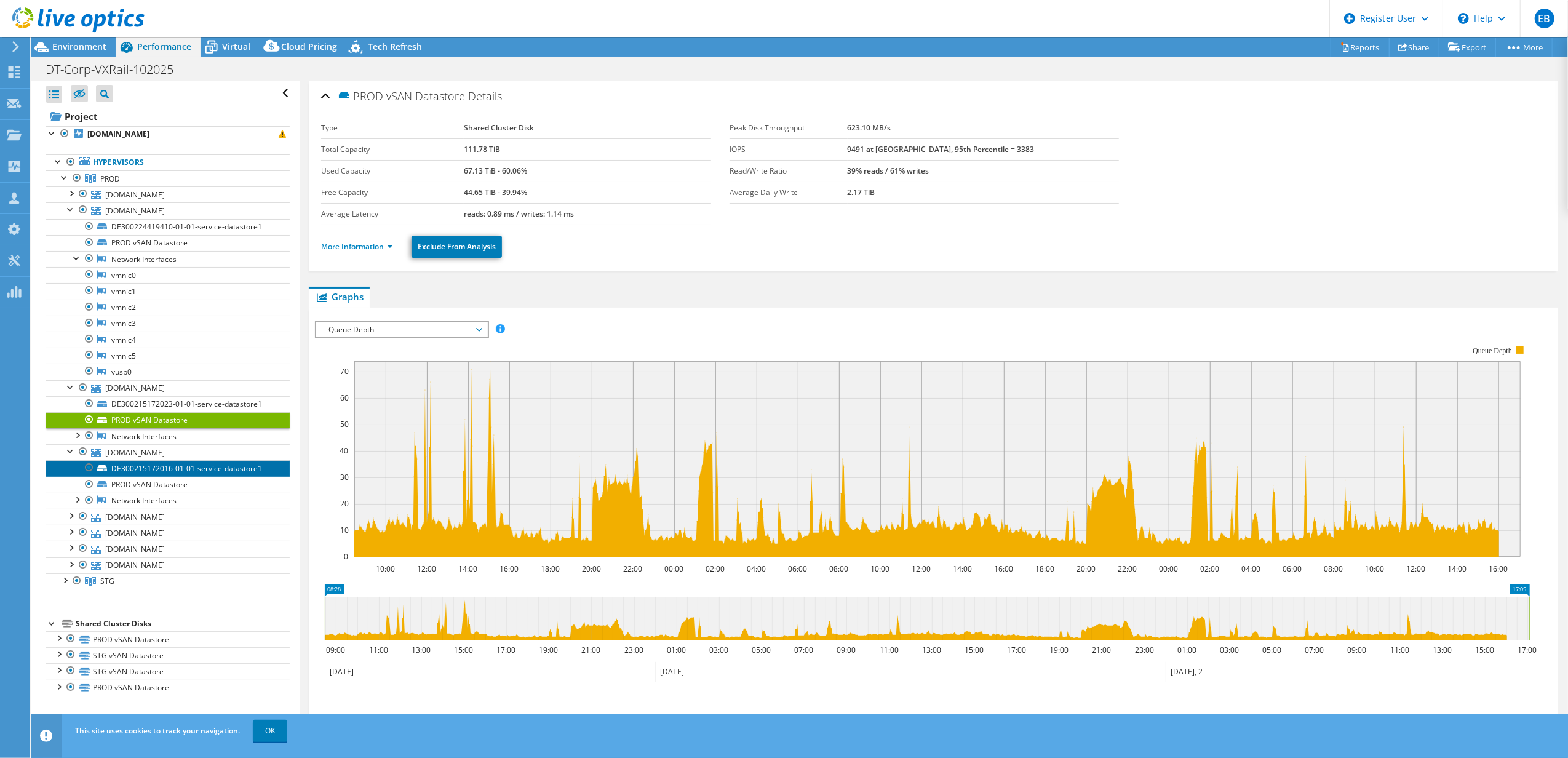
click at [123, 475] on link "DE300215172016-01-01-service-datastore1" at bounding box center [168, 468] width 244 height 16
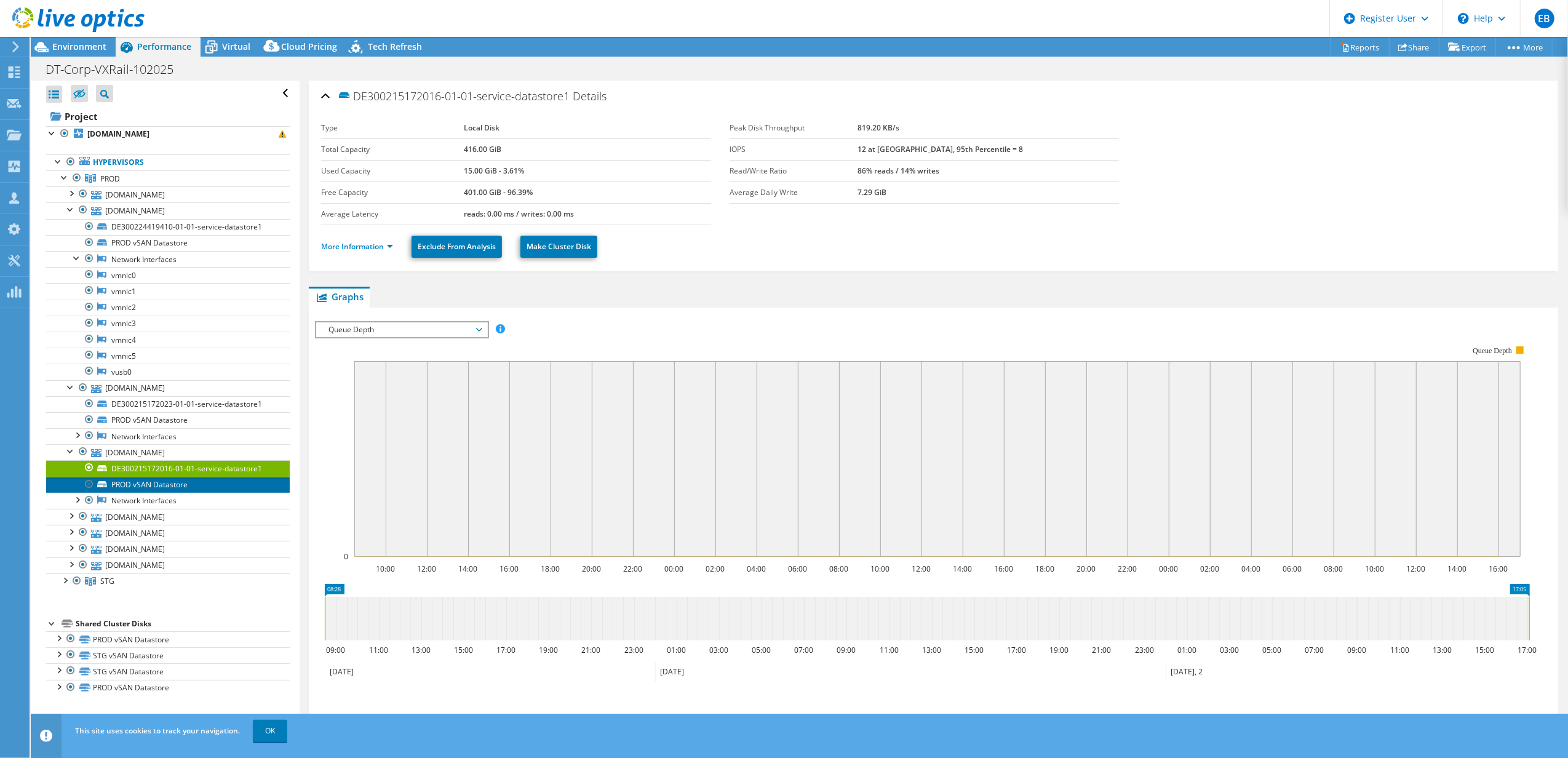
click at [129, 488] on link "PROD vSAN Datastore" at bounding box center [168, 484] width 244 height 16
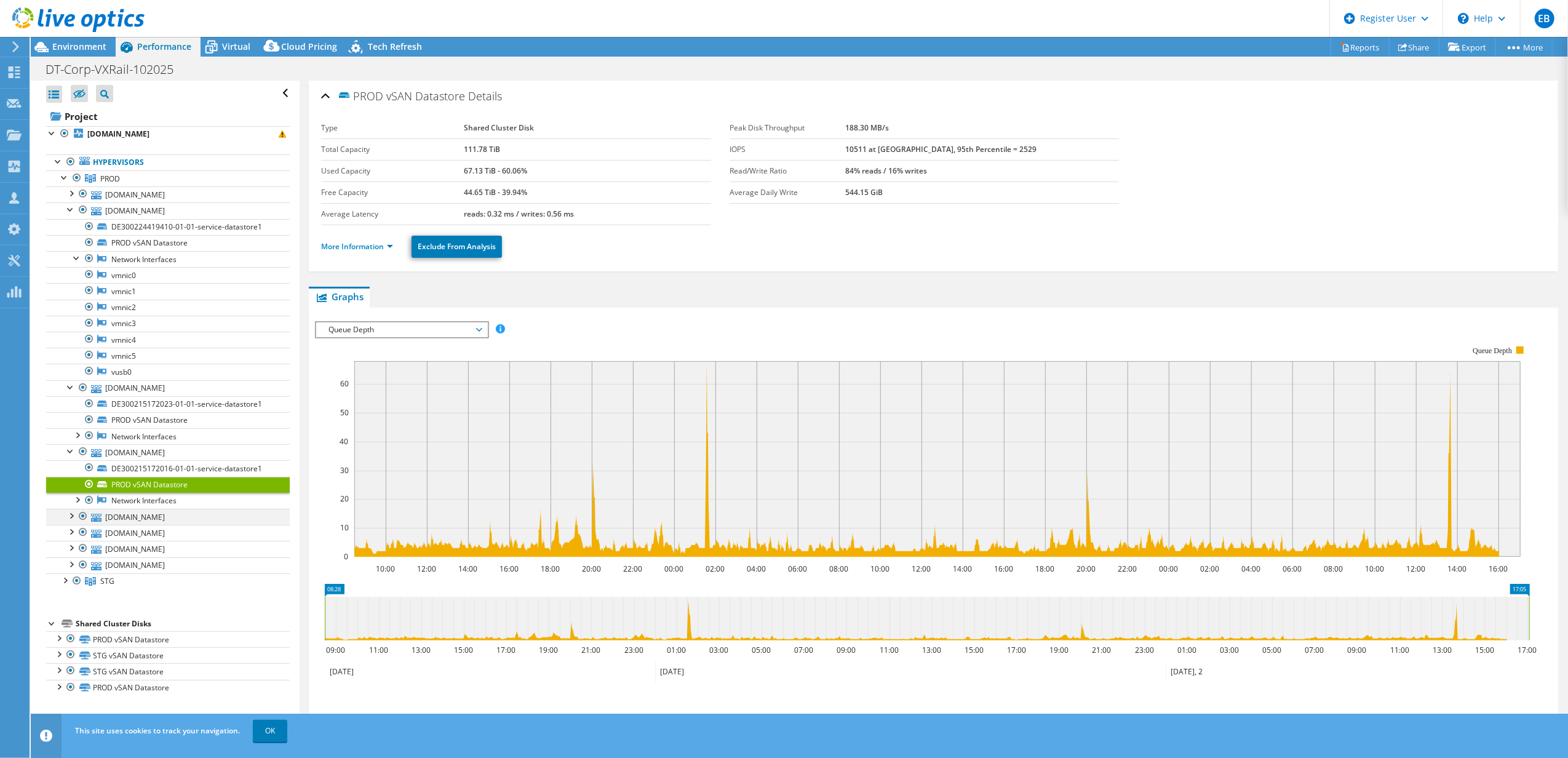
click at [72, 521] on div at bounding box center [71, 514] width 12 height 12
click at [406, 330] on span "Queue Depth" at bounding box center [401, 329] width 158 height 15
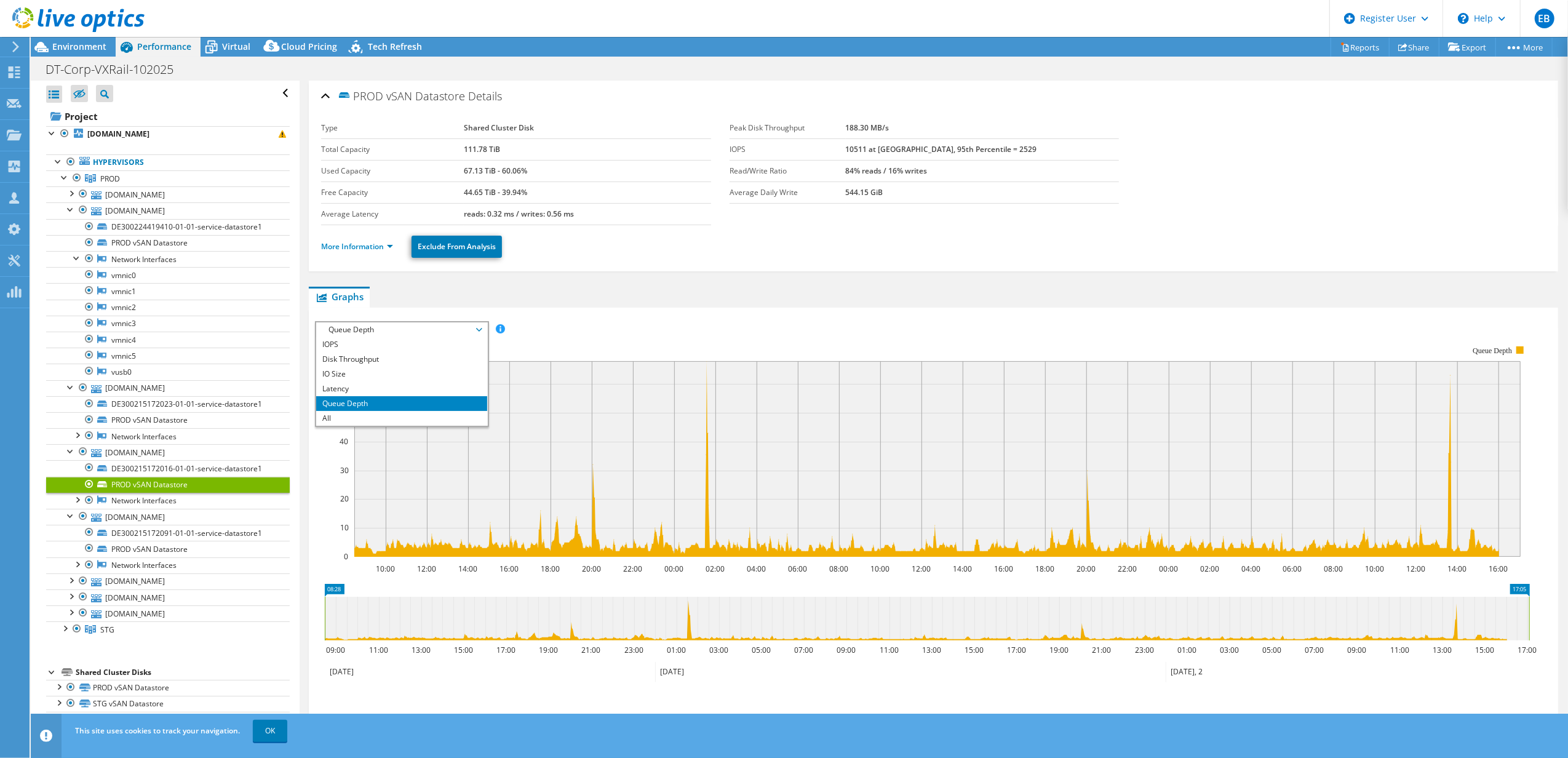
scroll to position [0, 0]
click at [335, 348] on li "IOPS" at bounding box center [401, 344] width 170 height 15
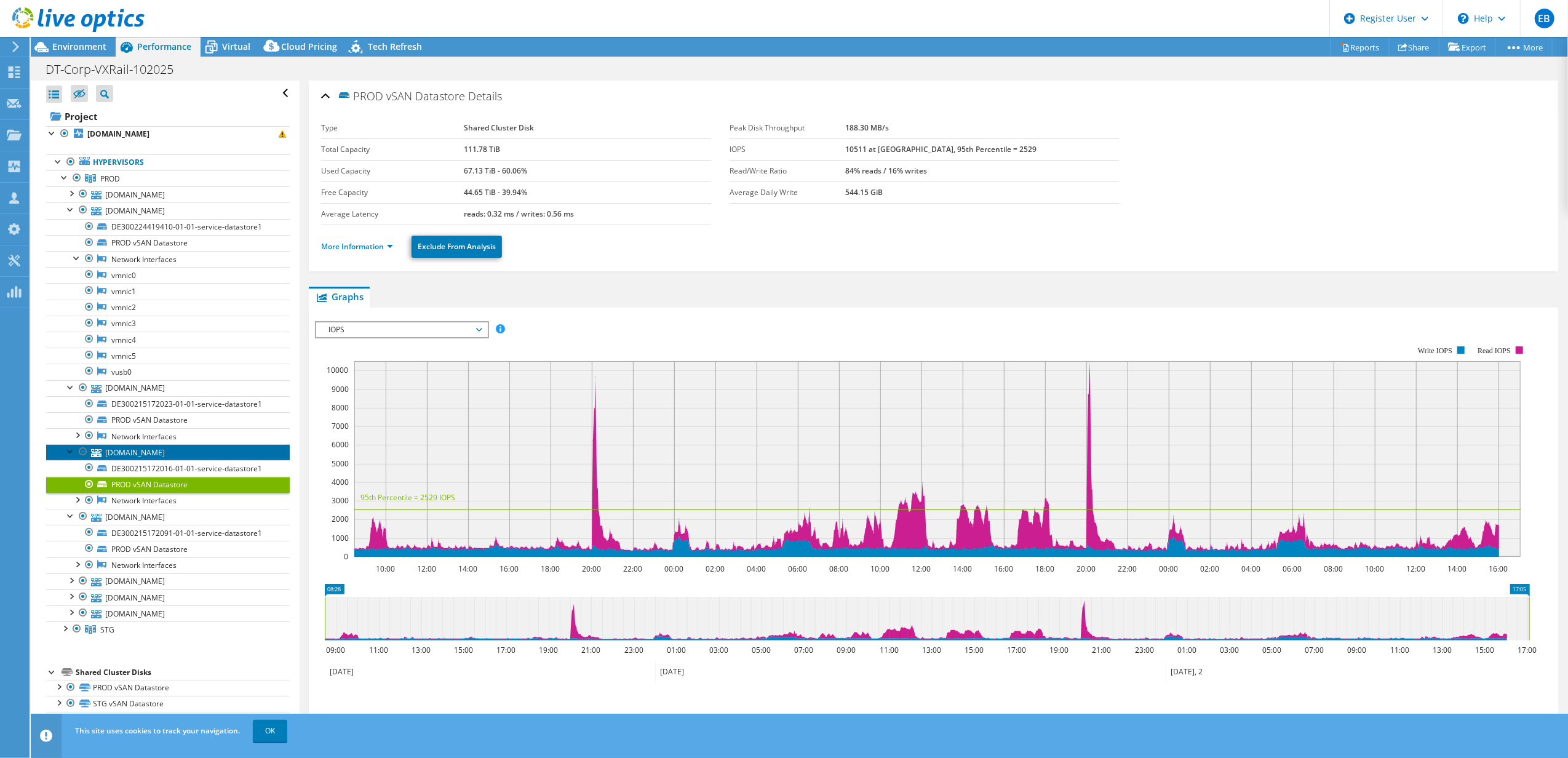
click at [114, 455] on link "[DOMAIN_NAME]" at bounding box center [168, 452] width 244 height 16
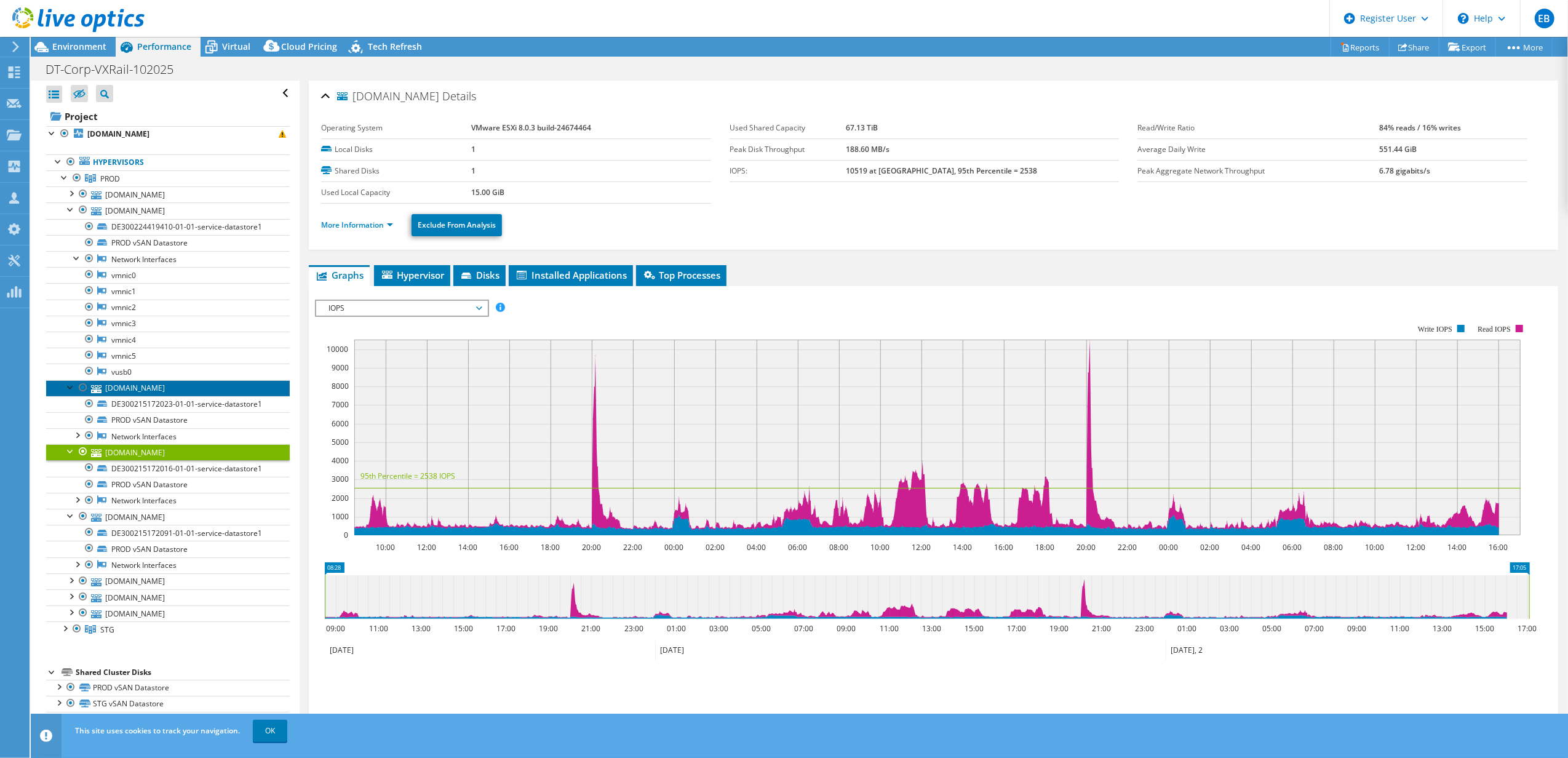
click at [123, 390] on link "[DOMAIN_NAME]" at bounding box center [168, 388] width 244 height 16
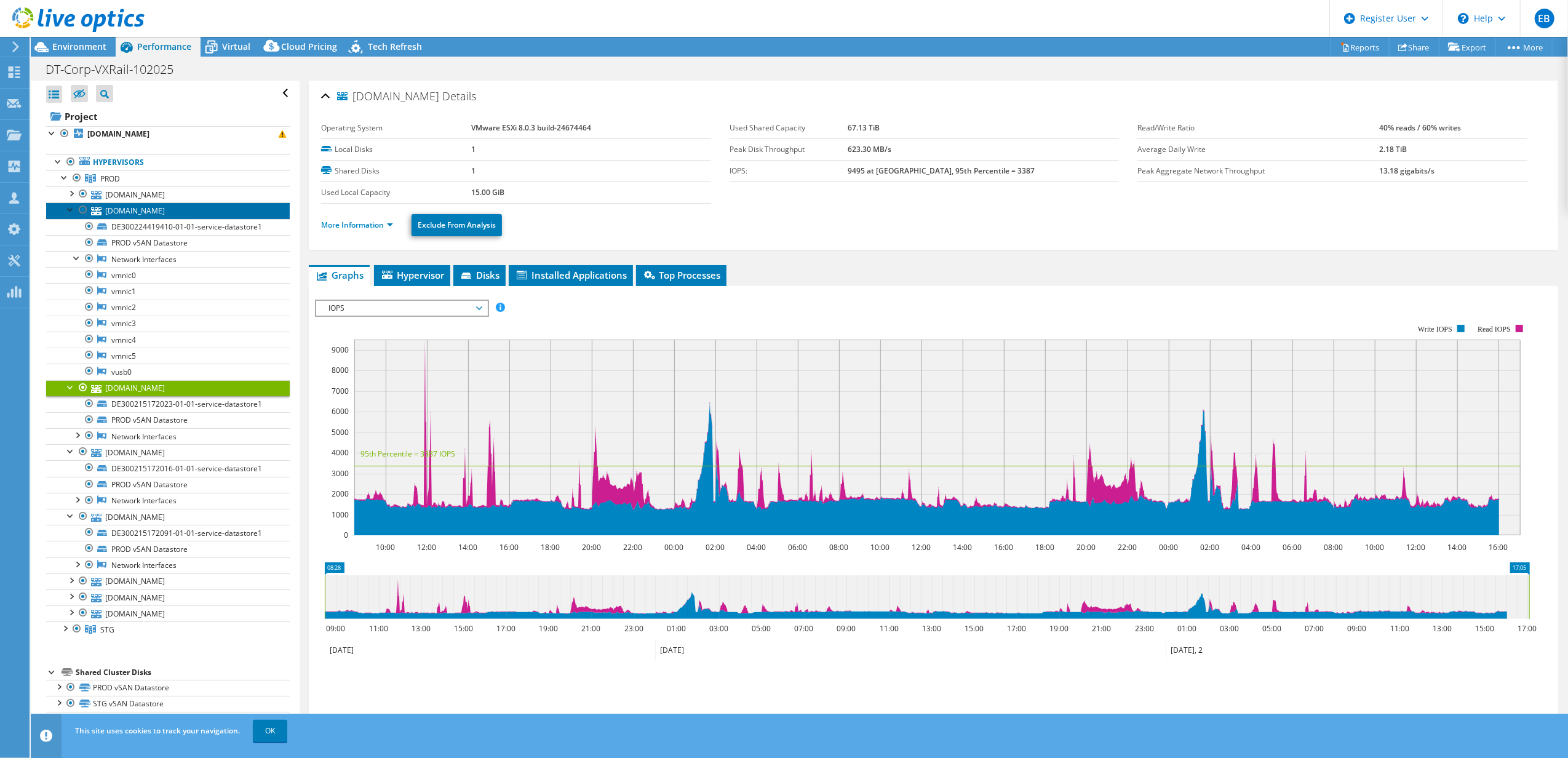
click at [124, 214] on link "[DOMAIN_NAME]" at bounding box center [168, 210] width 244 height 16
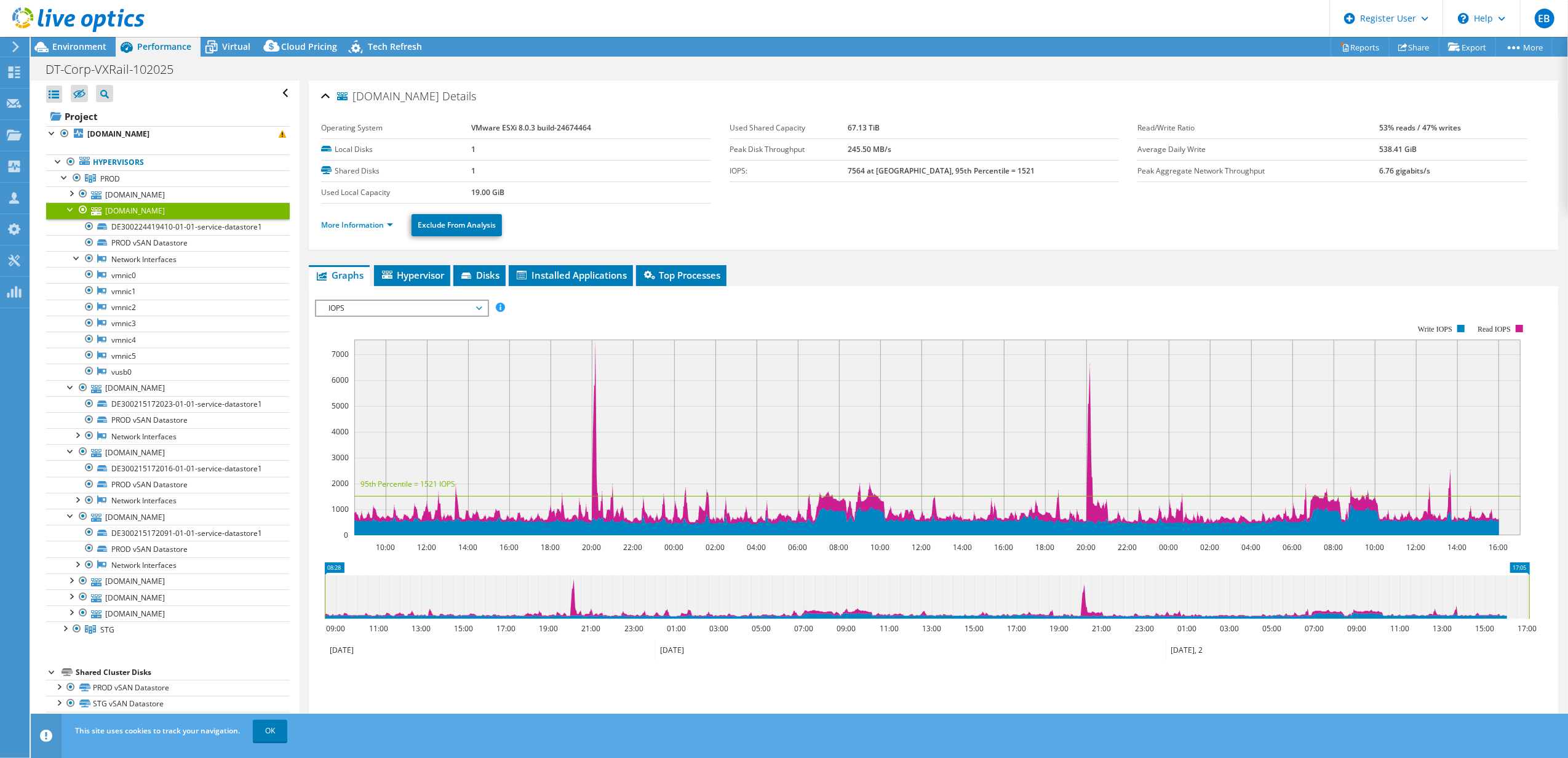
click at [378, 298] on div "IOPS Disk Throughput IO Size Latency Queue Depth CPU Percentage Memory Page Fau…" at bounding box center [934, 506] width 1237 height 426
click at [377, 308] on span "IOPS" at bounding box center [401, 308] width 158 height 15
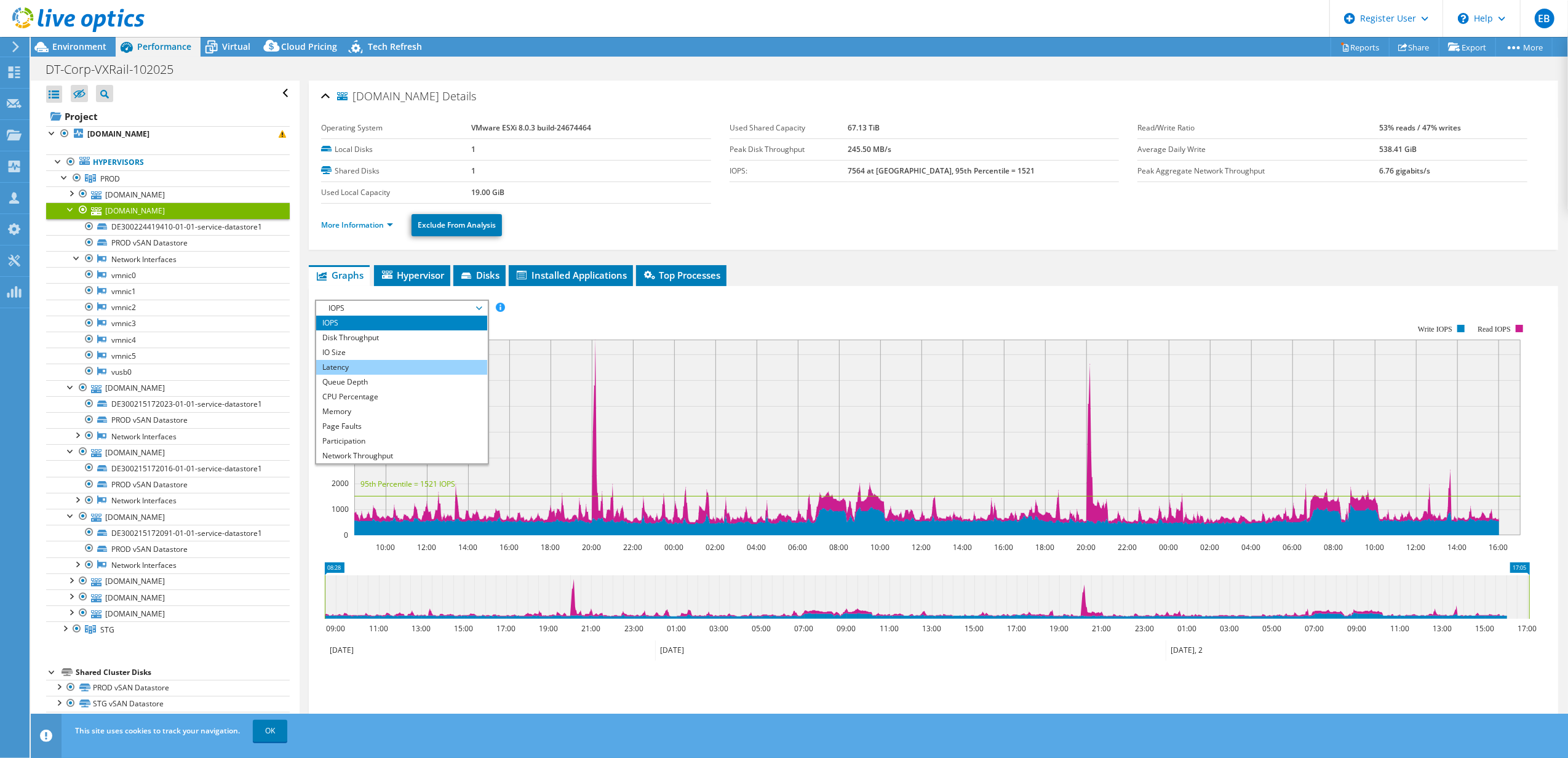
click at [356, 371] on li "Latency" at bounding box center [401, 367] width 170 height 15
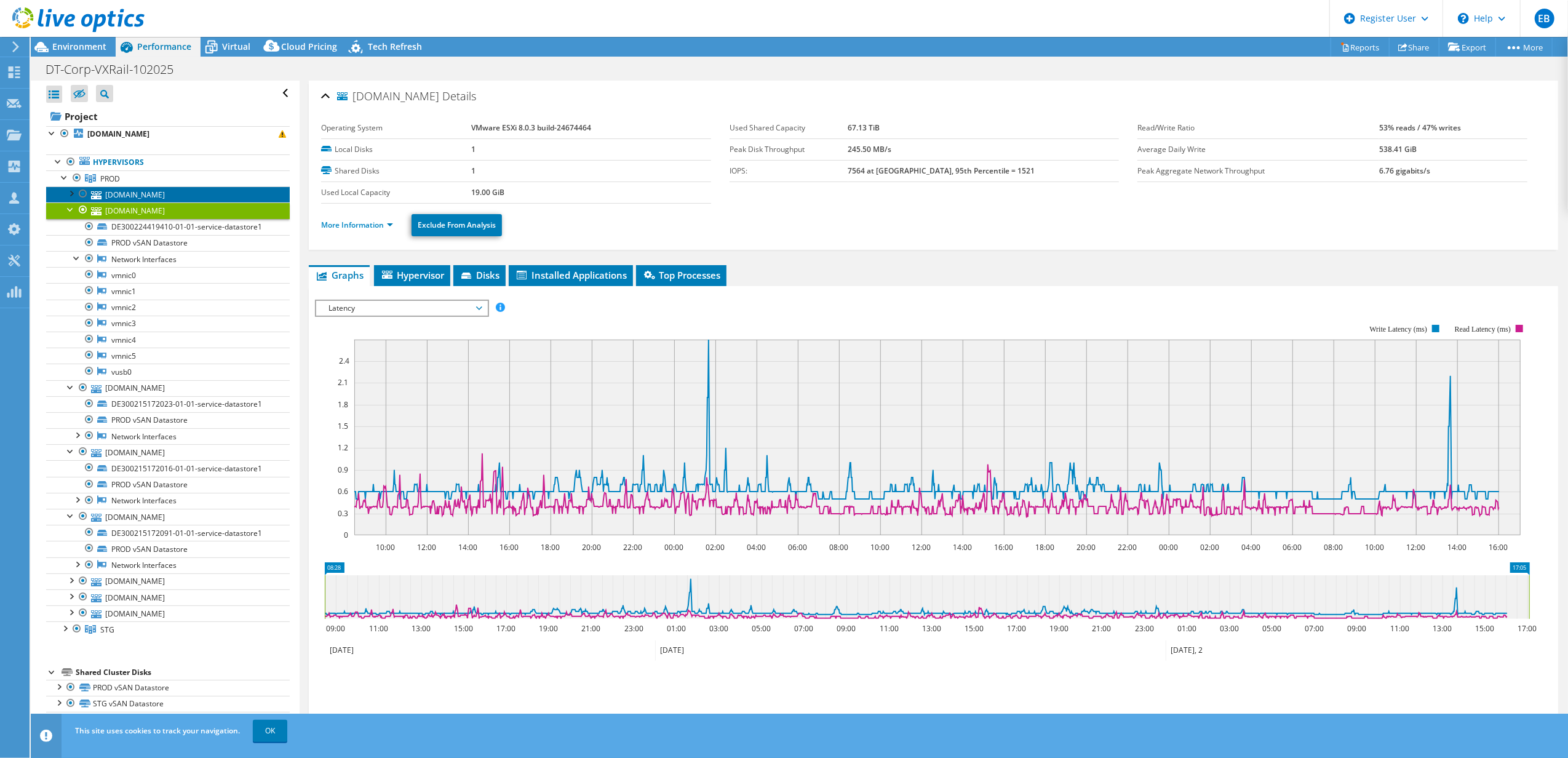
click at [109, 195] on link "[DOMAIN_NAME]" at bounding box center [168, 194] width 244 height 16
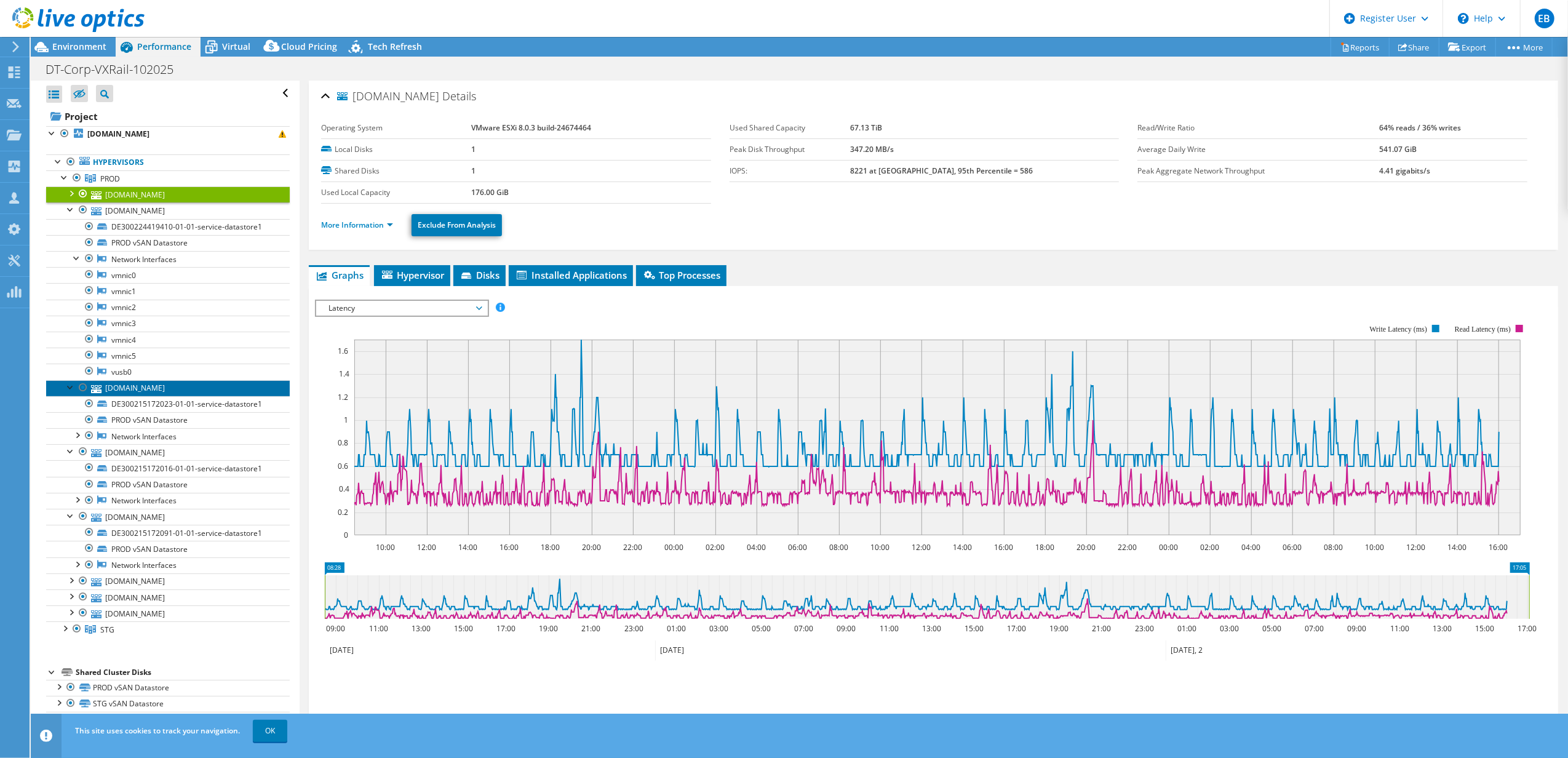
click at [131, 390] on link "[DOMAIN_NAME]" at bounding box center [168, 388] width 244 height 16
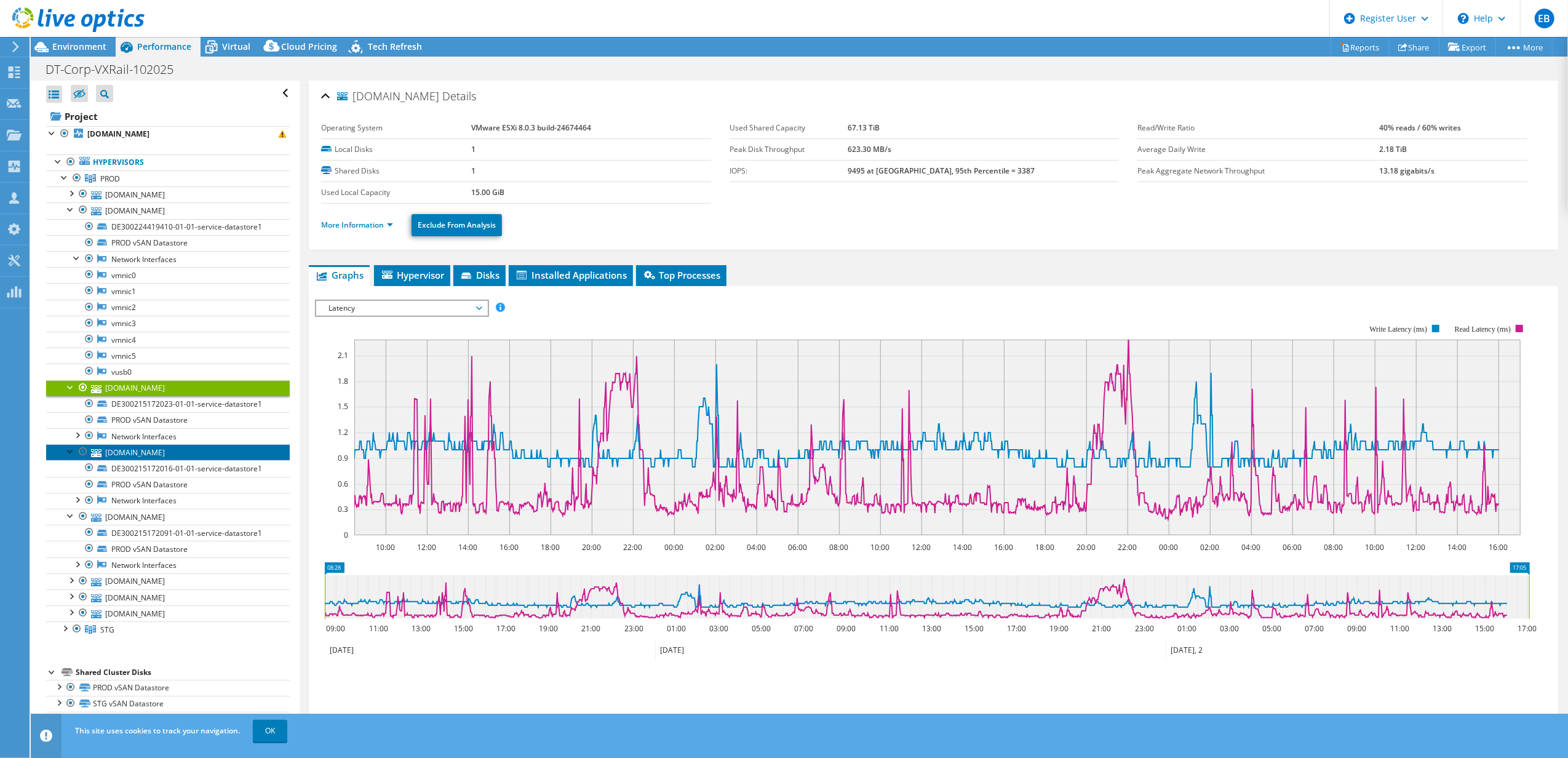
click at [141, 458] on link "[DOMAIN_NAME]" at bounding box center [168, 452] width 244 height 16
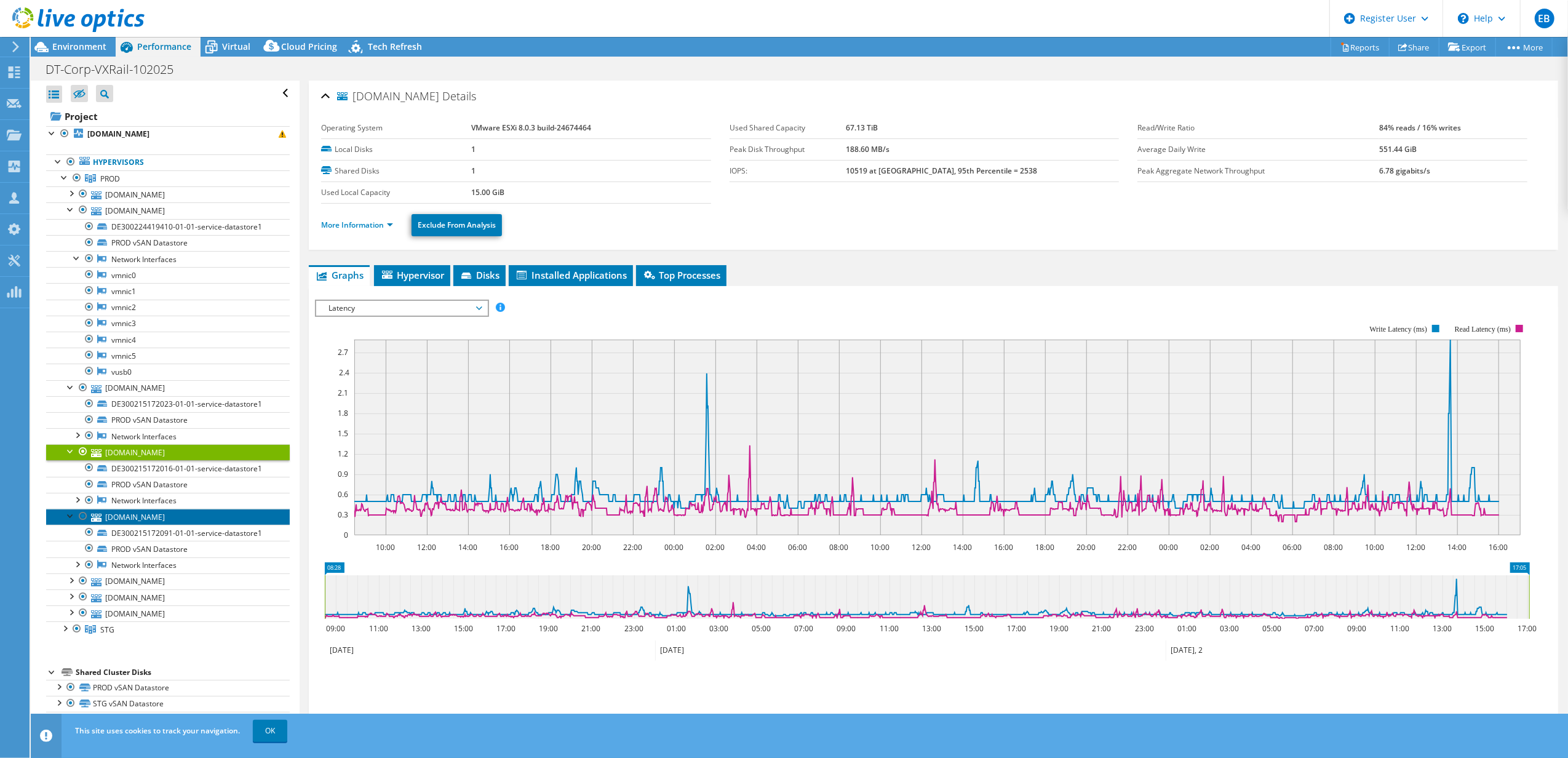
click at [127, 522] on link "[DOMAIN_NAME]" at bounding box center [168, 516] width 244 height 16
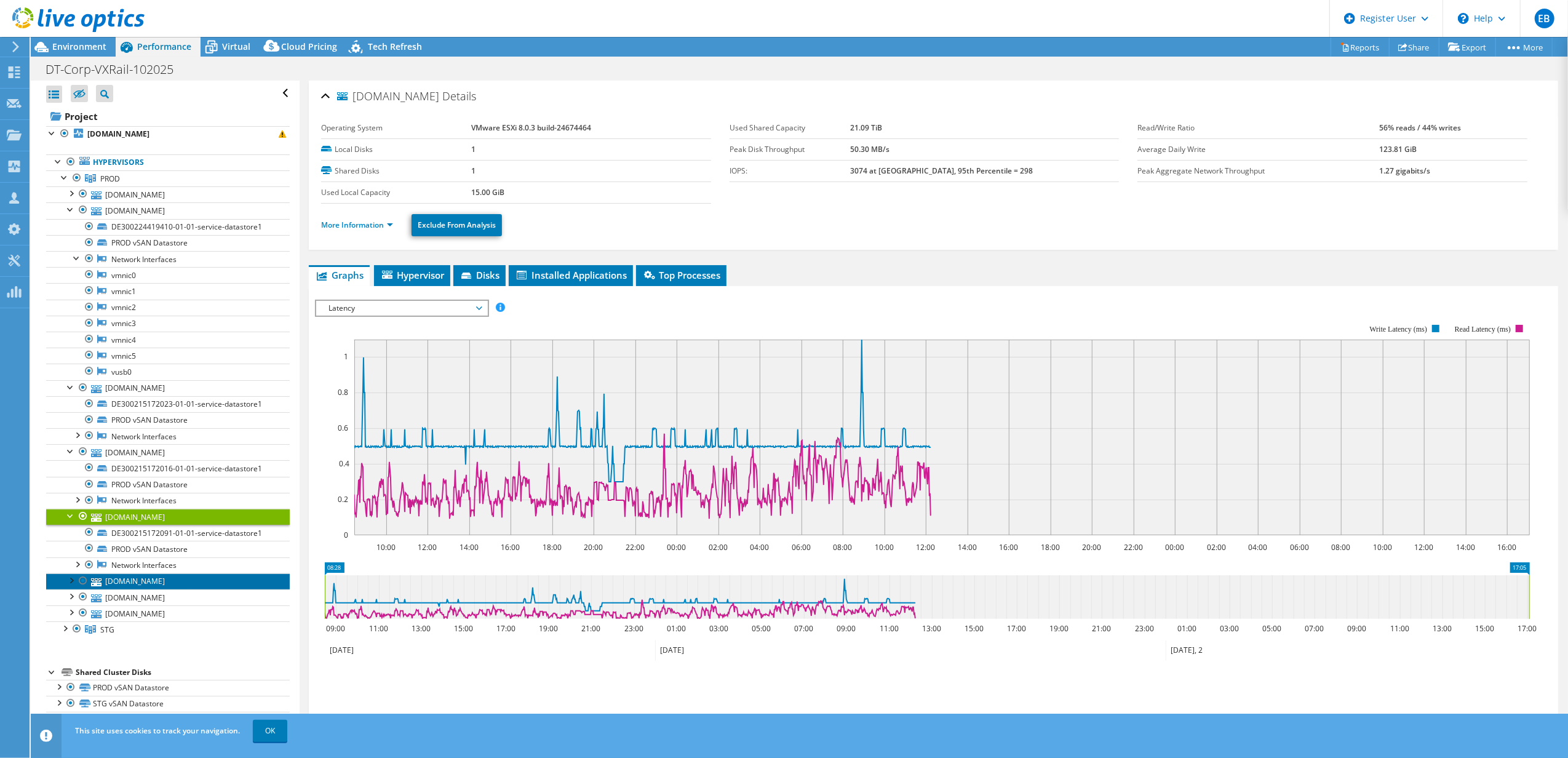
click at [93, 583] on icon at bounding box center [96, 582] width 11 height 8
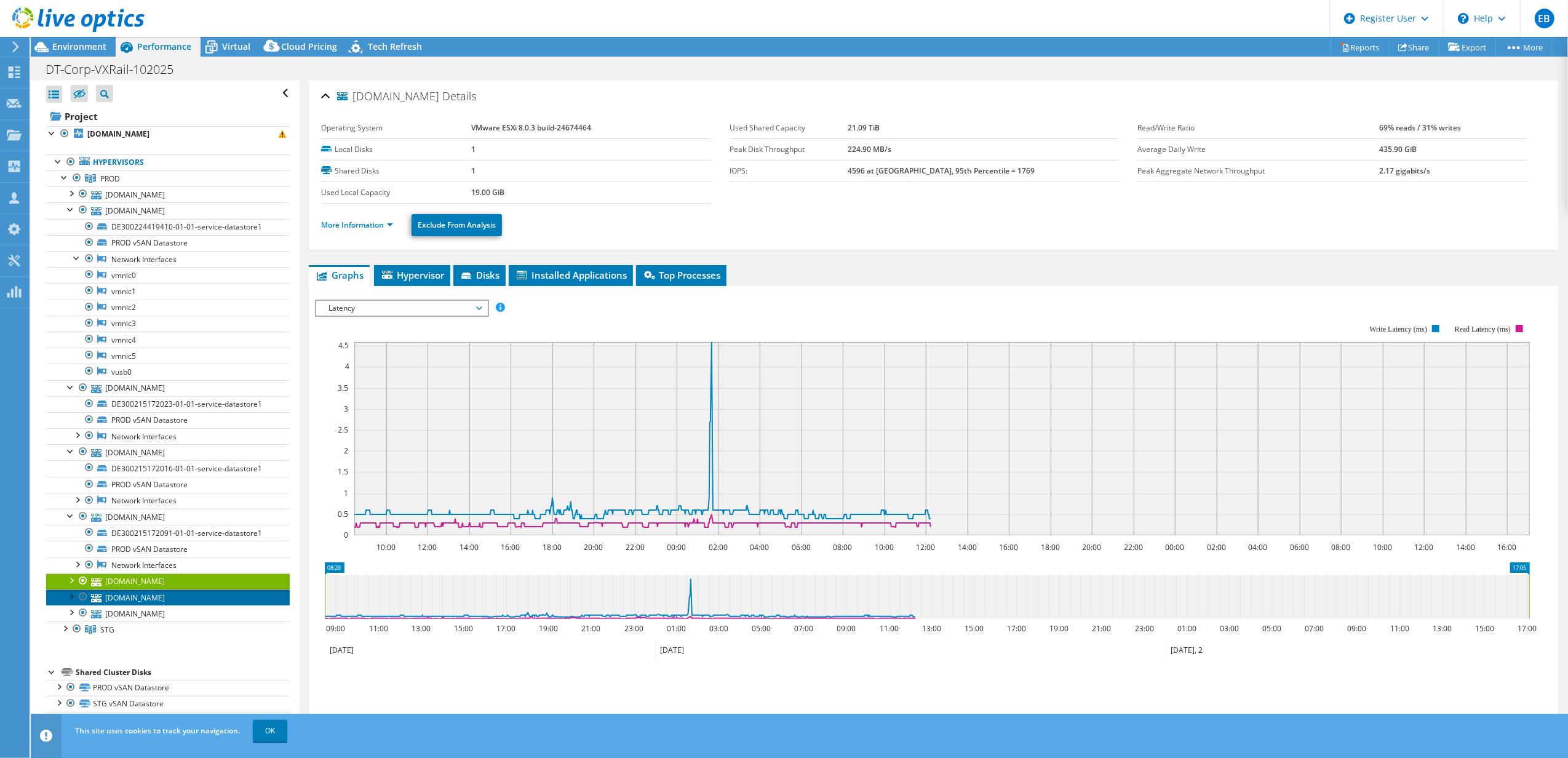
click at [124, 603] on link "[DOMAIN_NAME]" at bounding box center [168, 597] width 244 height 16
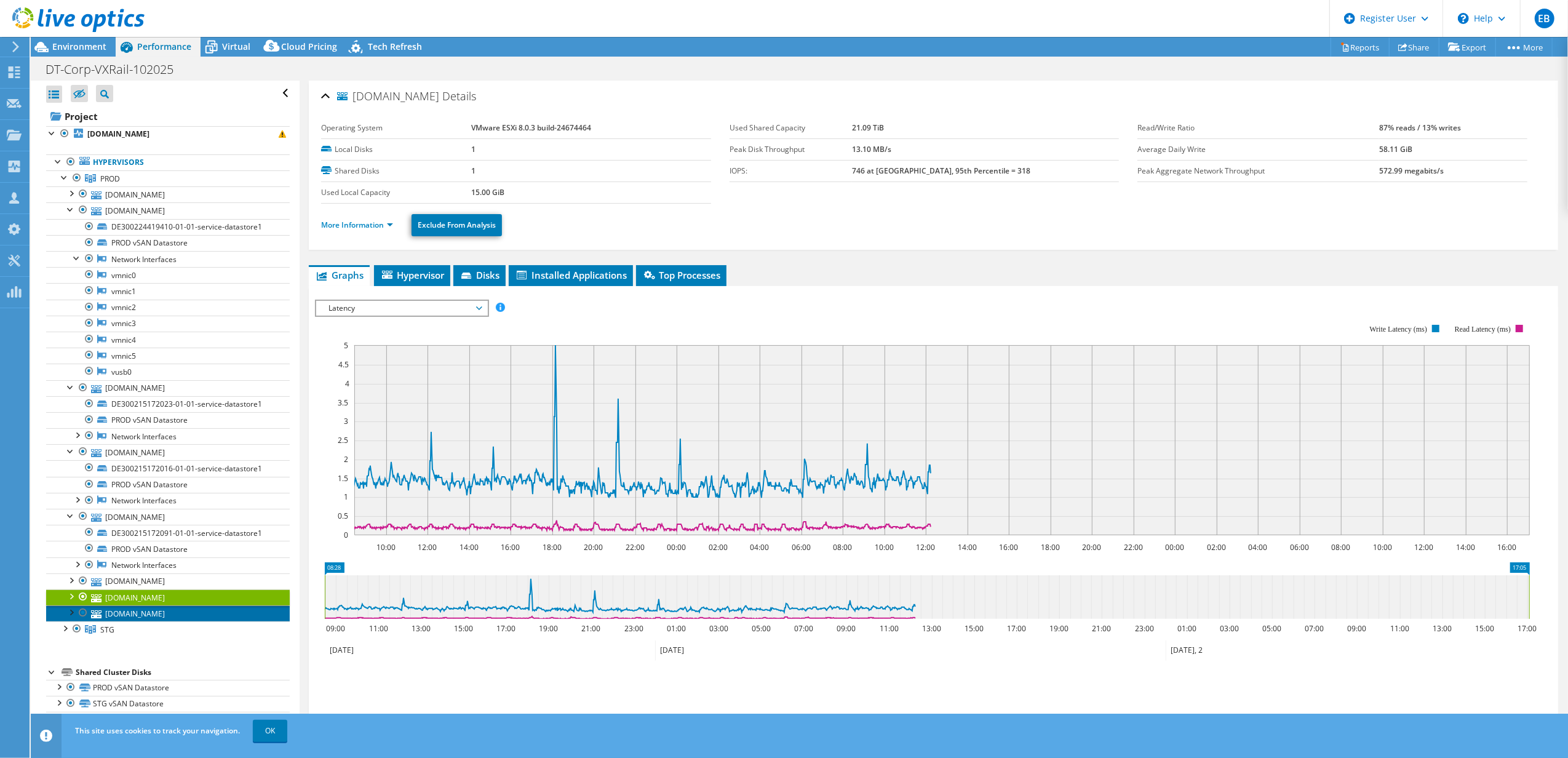
click at [143, 619] on link "[DOMAIN_NAME]" at bounding box center [168, 613] width 244 height 16
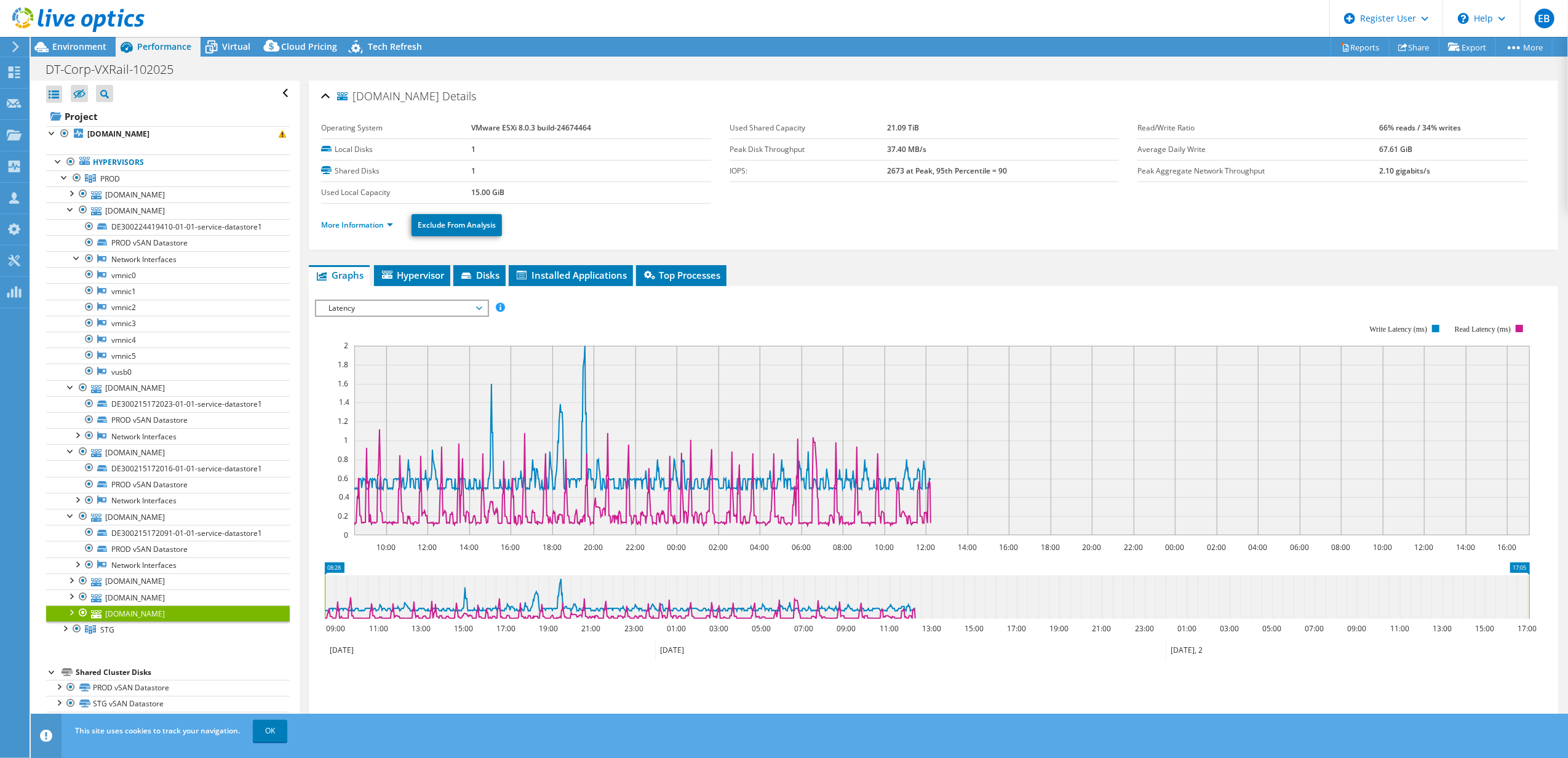
click at [402, 312] on span "Latency" at bounding box center [401, 308] width 158 height 15
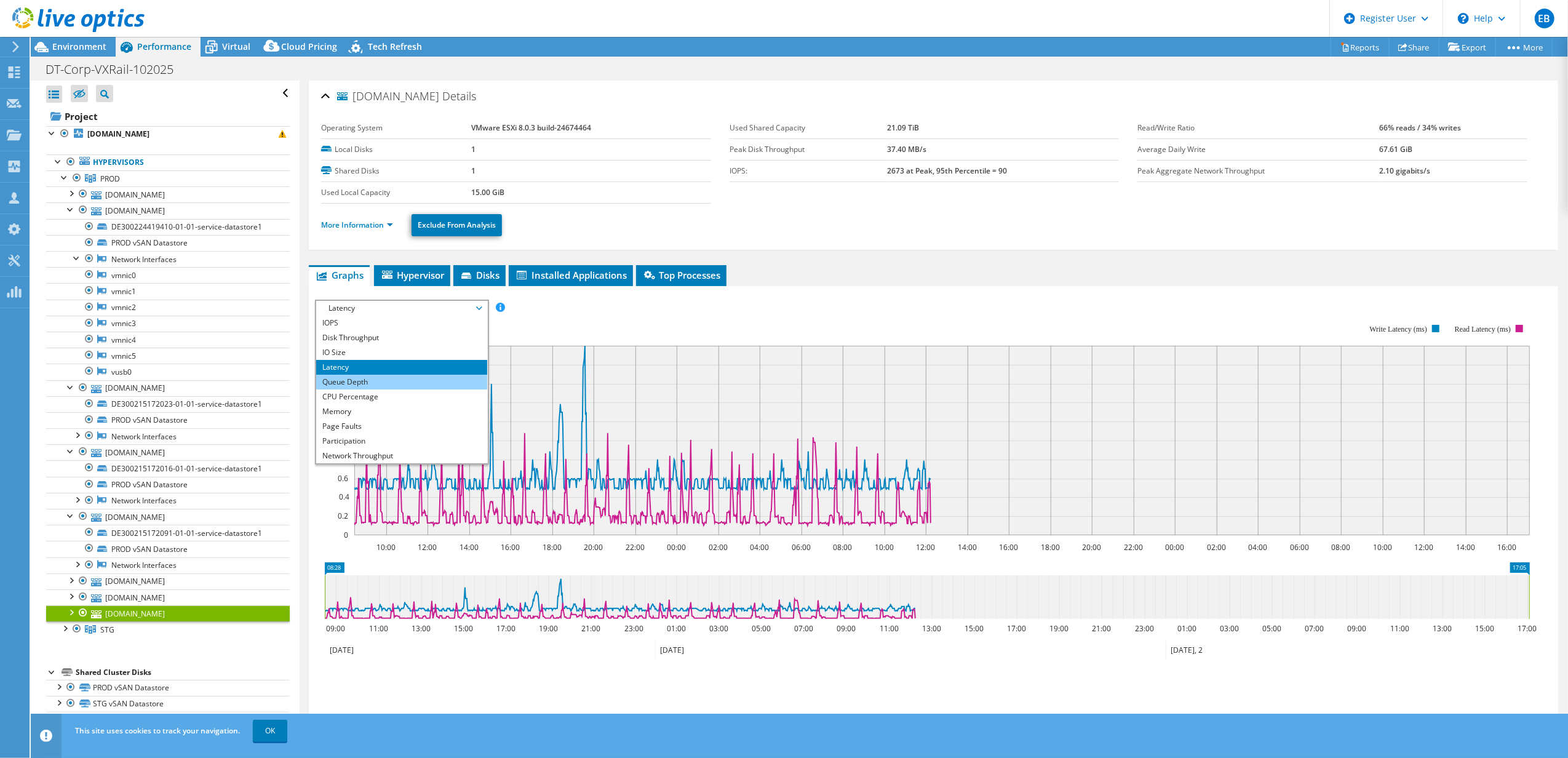
click at [385, 375] on li "Queue Depth" at bounding box center [401, 381] width 170 height 15
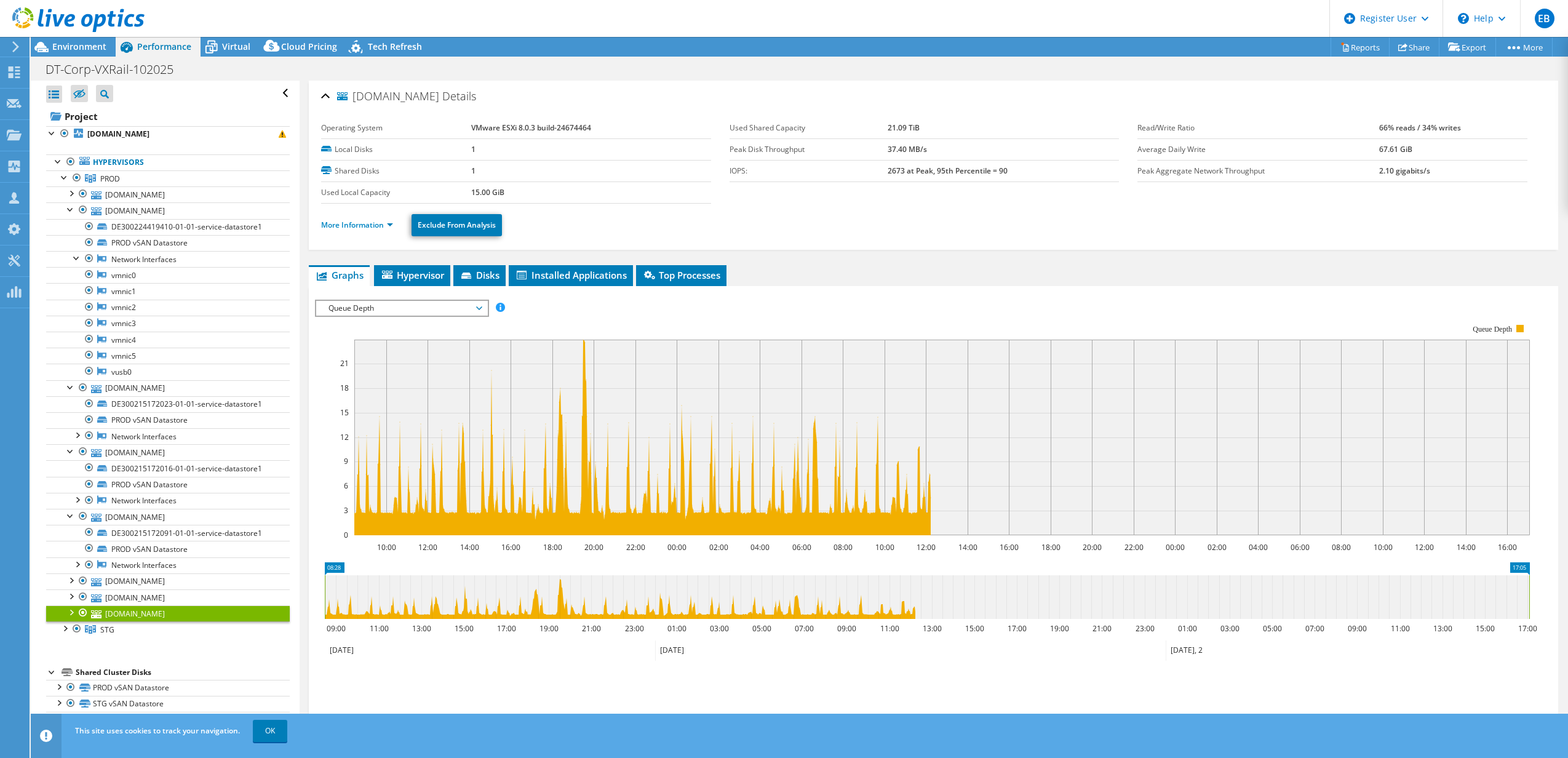
select select "USD"
